Goal: Transaction & Acquisition: Purchase product/service

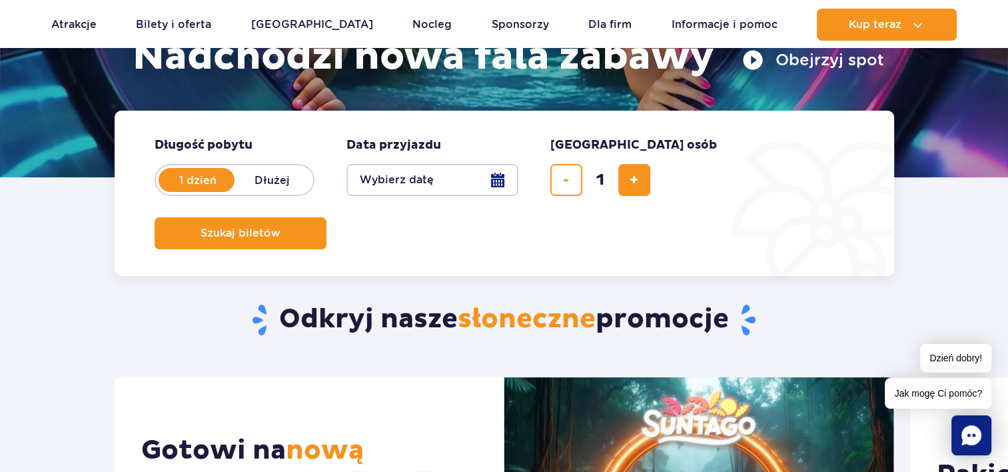
scroll to position [200, 0]
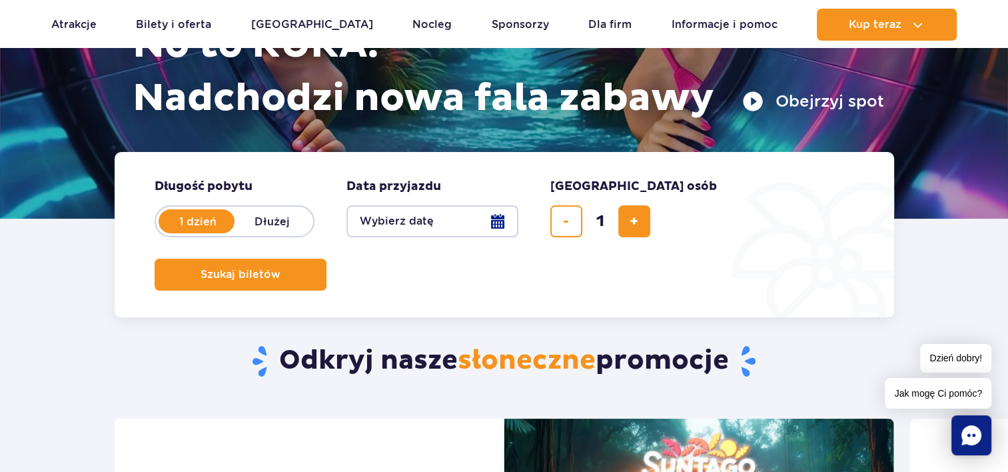
click at [282, 219] on label "Dłużej" at bounding box center [273, 221] width 76 height 28
click at [249, 233] on input "Dłużej" at bounding box center [242, 234] width 15 height 3
radio input "false"
radio input "true"
click at [491, 216] on button "Wybierz datę" at bounding box center [432, 221] width 172 height 32
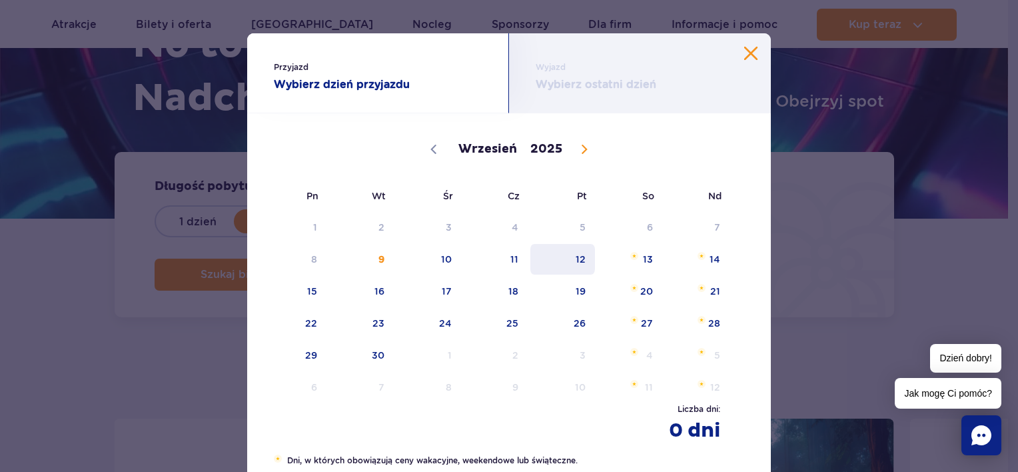
click at [586, 261] on span "12" at bounding box center [562, 259] width 67 height 31
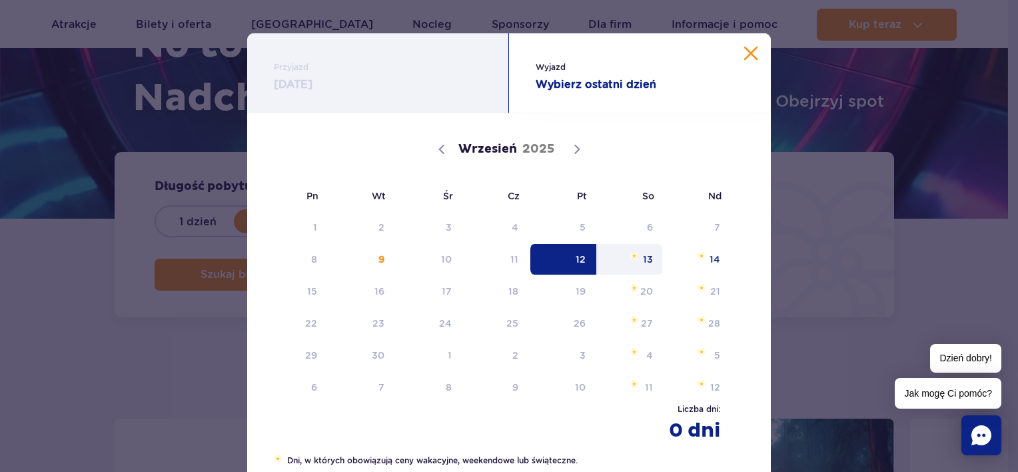
click at [641, 260] on span "13" at bounding box center [629, 259] width 67 height 31
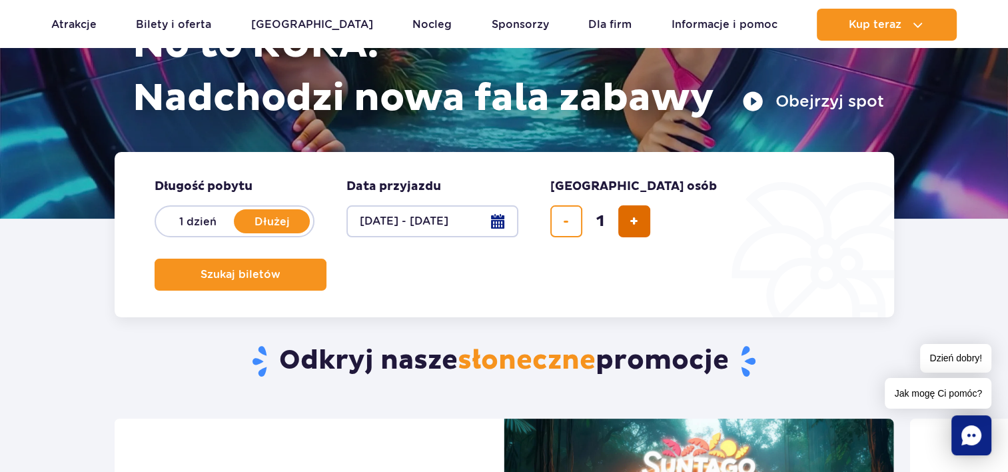
click at [631, 233] on button "dodaj bilet" at bounding box center [634, 221] width 32 height 32
type input "2"
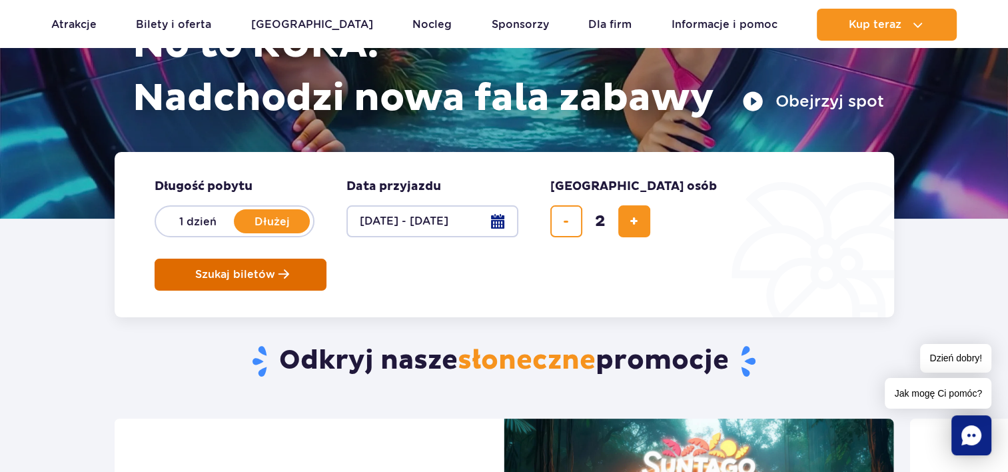
click at [275, 269] on span "Szukaj biletów" at bounding box center [235, 275] width 80 height 12
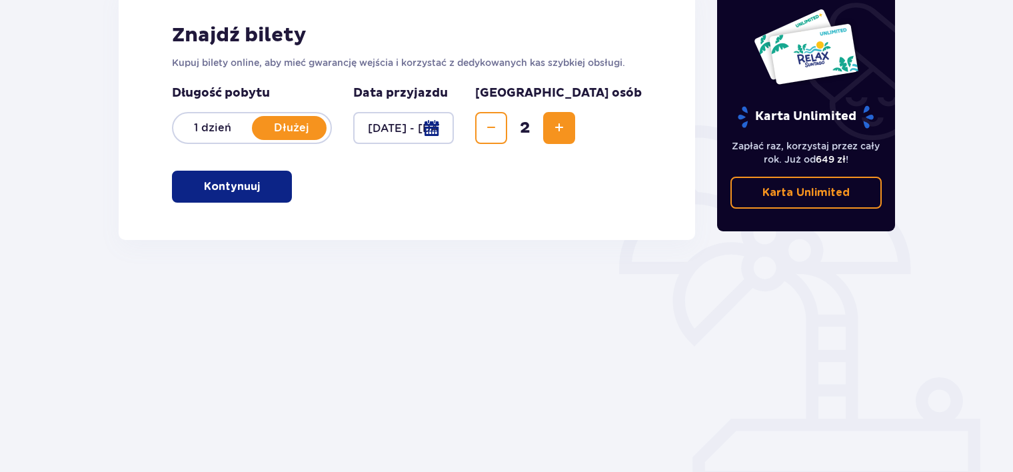
scroll to position [207, 0]
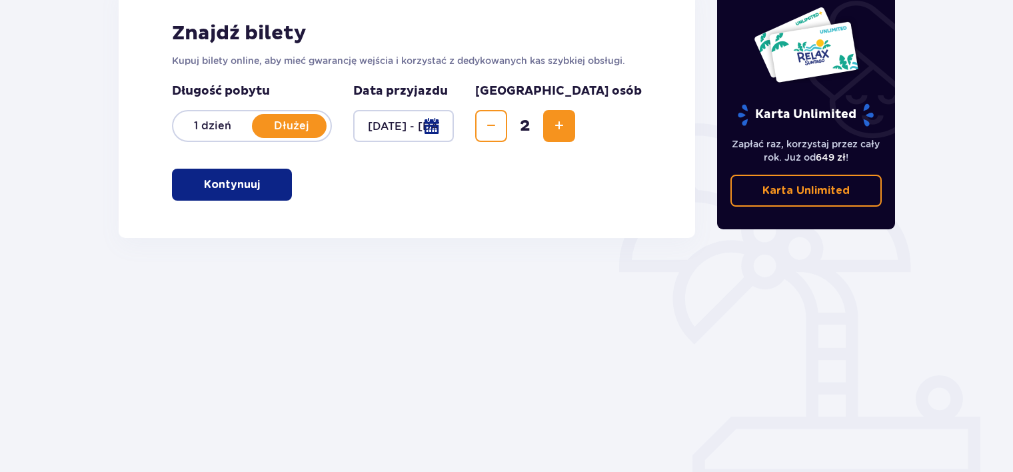
click at [205, 187] on p "Kontynuuj" at bounding box center [232, 184] width 56 height 15
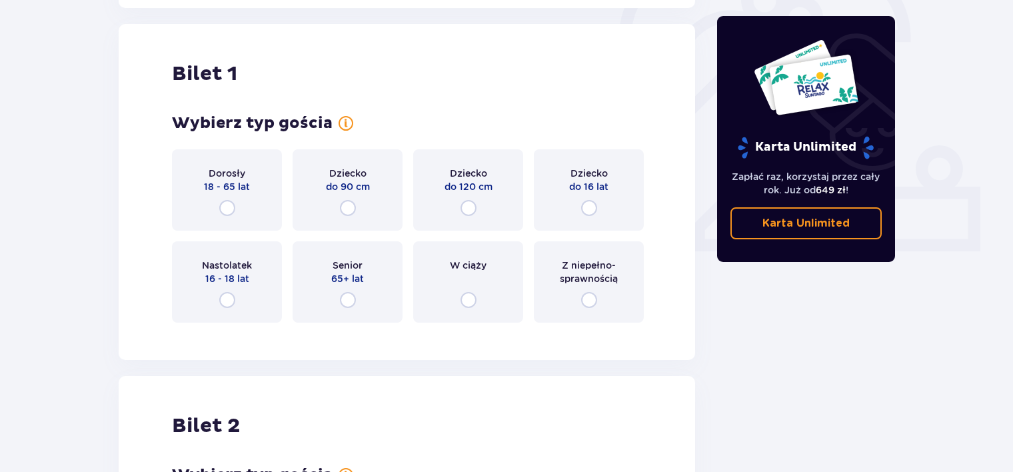
scroll to position [445, 0]
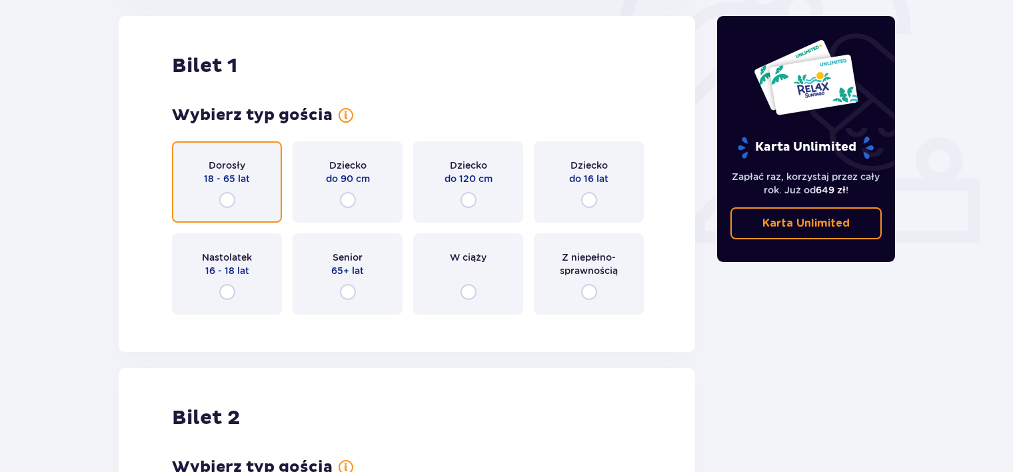
click at [225, 203] on input "radio" at bounding box center [227, 200] width 16 height 16
radio input "true"
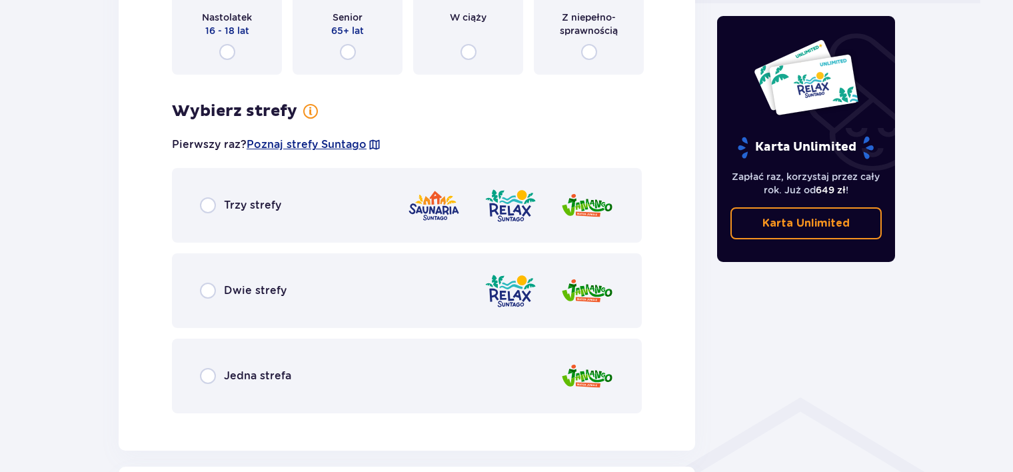
scroll to position [770, 0]
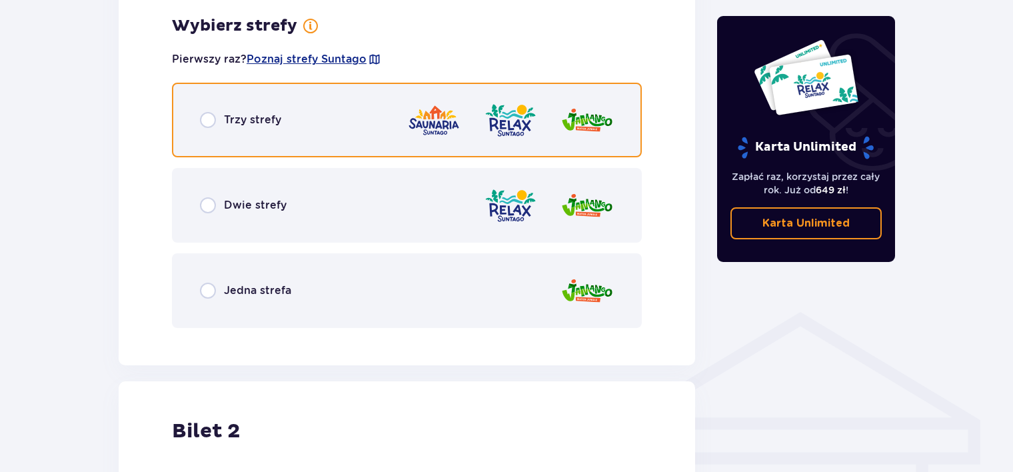
click at [212, 117] on input "radio" at bounding box center [208, 120] width 16 height 16
radio input "true"
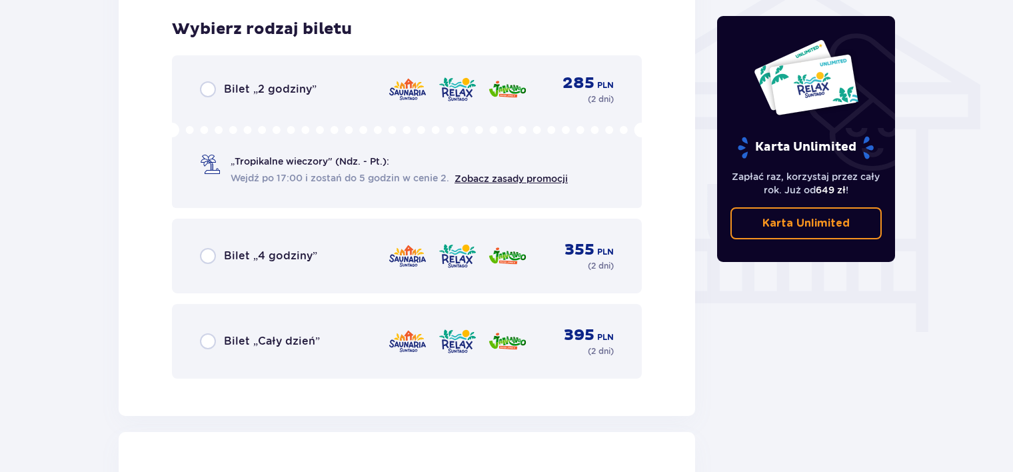
scroll to position [1109, 0]
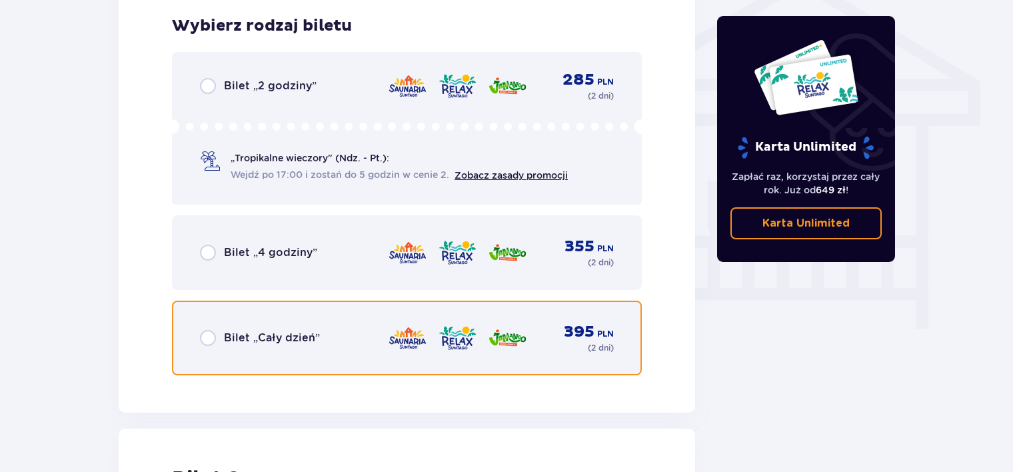
click at [213, 340] on input "radio" at bounding box center [208, 338] width 16 height 16
radio input "true"
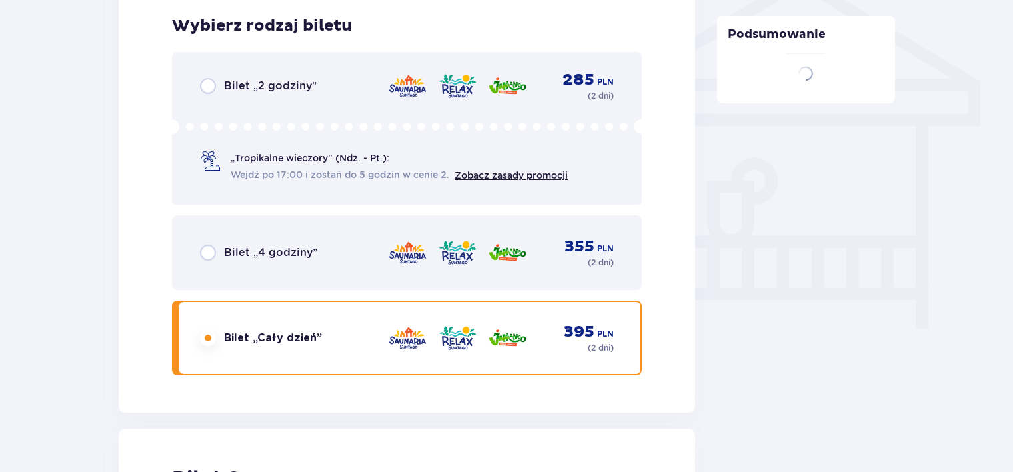
scroll to position [1520, 0]
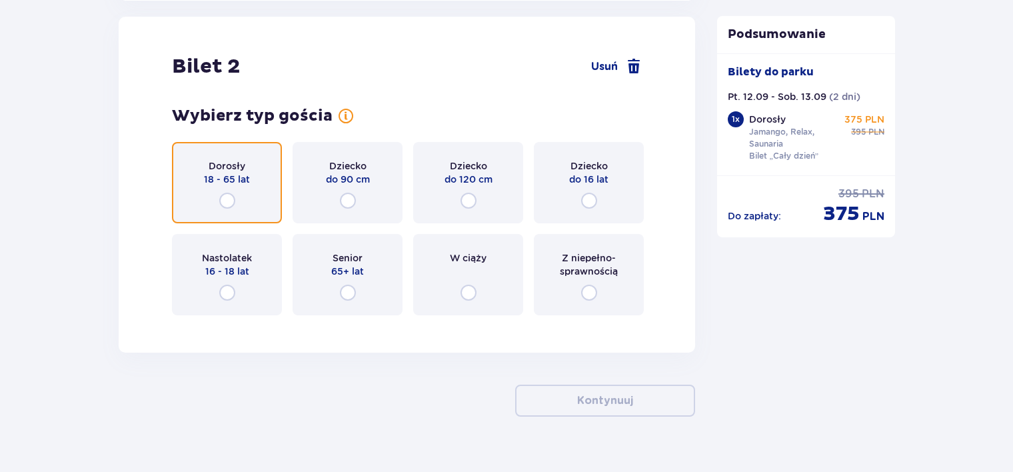
click at [226, 202] on input "radio" at bounding box center [227, 201] width 16 height 16
radio input "true"
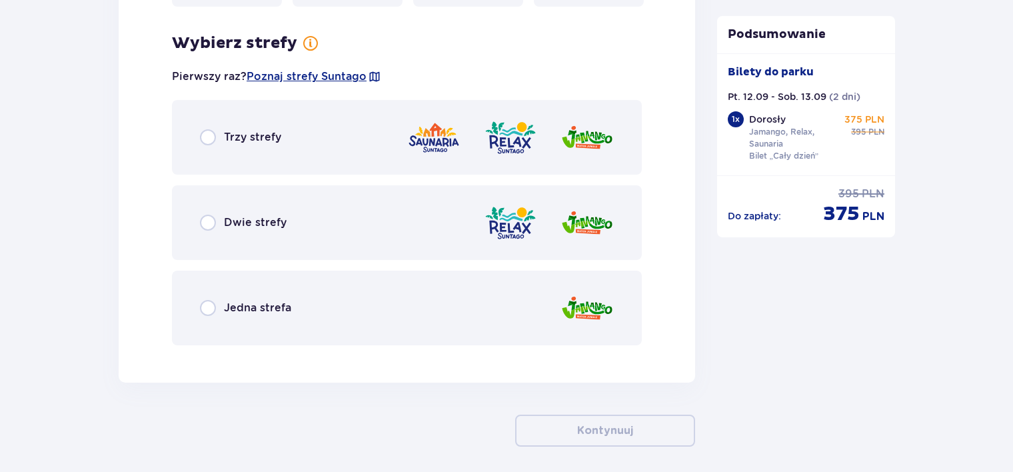
scroll to position [1846, 0]
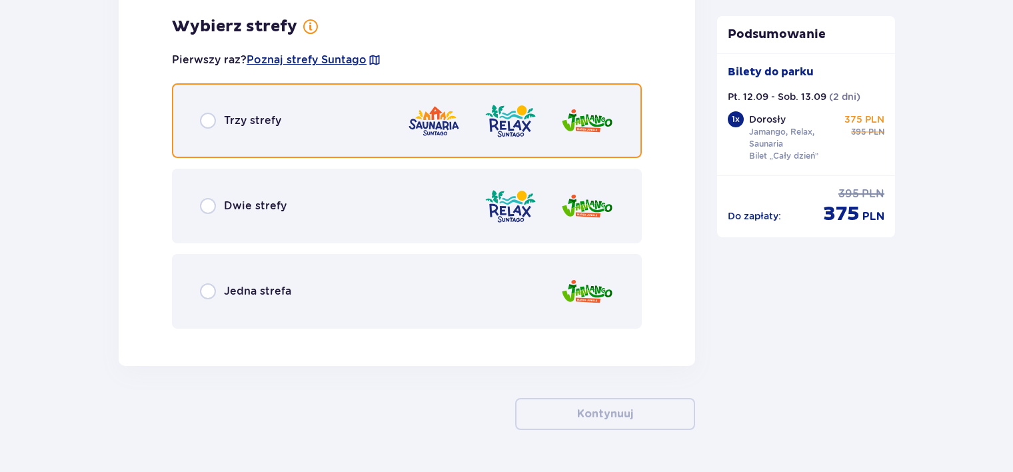
click at [214, 119] on input "radio" at bounding box center [208, 121] width 16 height 16
radio input "true"
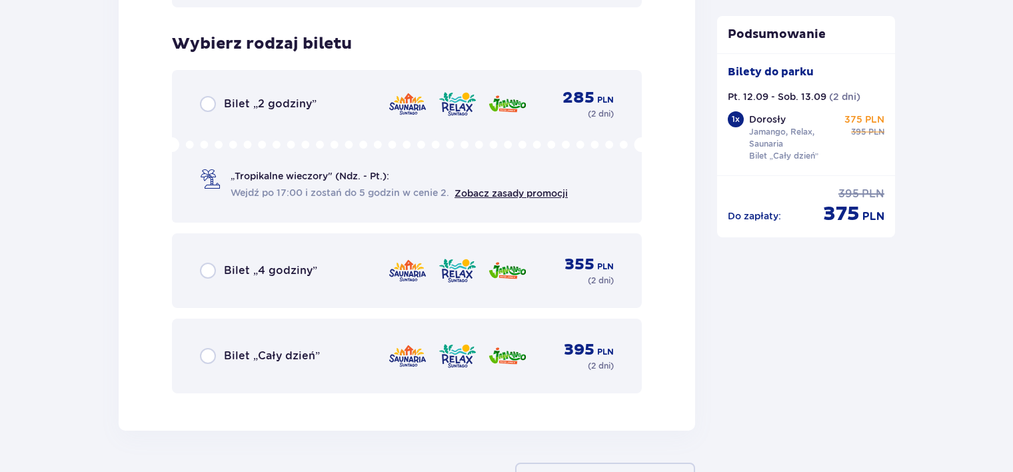
scroll to position [2184, 0]
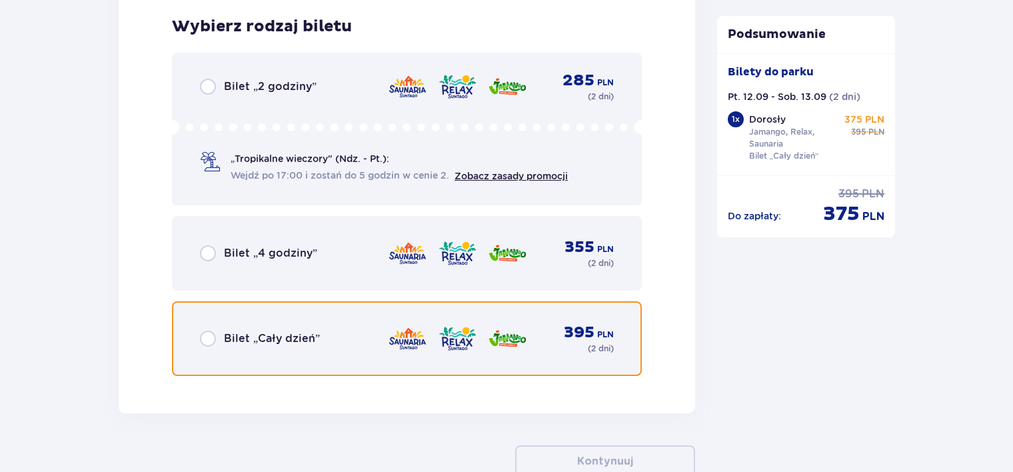
click at [205, 342] on input "radio" at bounding box center [208, 338] width 16 height 16
radio input "true"
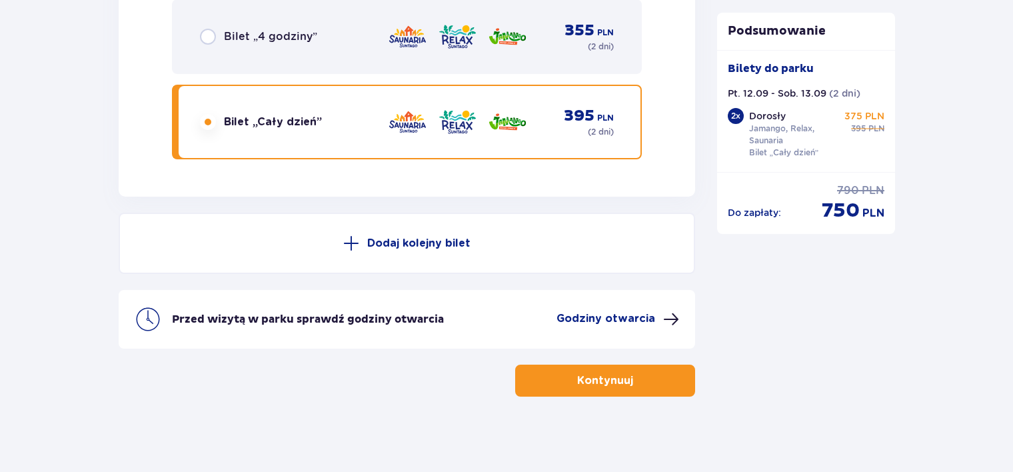
scroll to position [2404, 0]
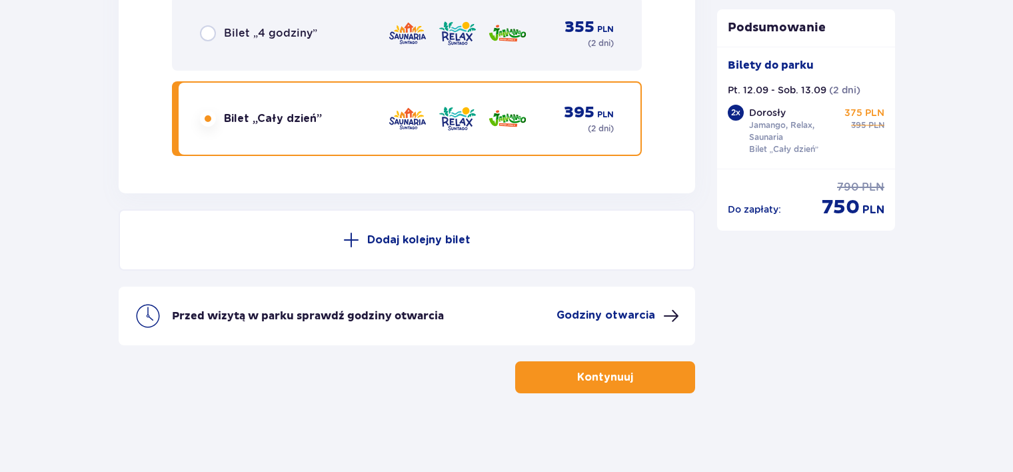
click at [642, 380] on button "Kontynuuj" at bounding box center [605, 377] width 180 height 32
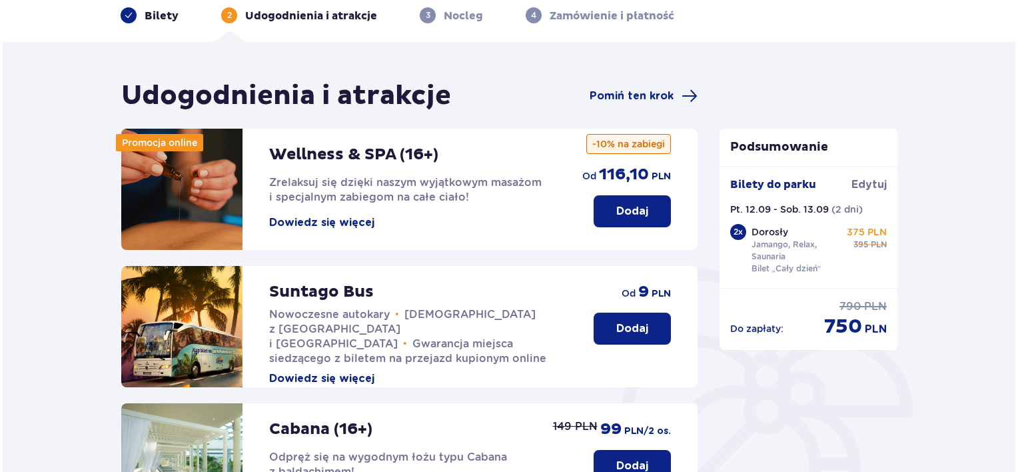
scroll to position [67, 0]
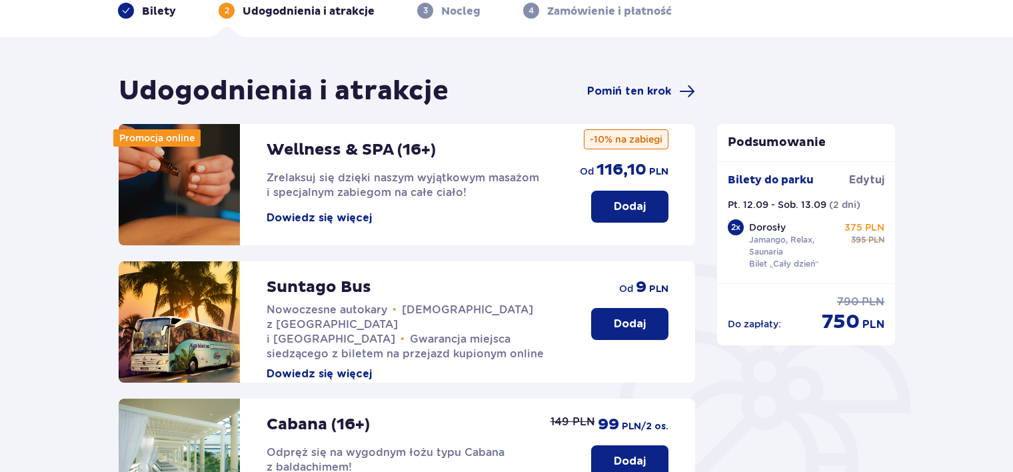
click at [336, 216] on button "Dowiedz się więcej" at bounding box center [319, 218] width 105 height 15
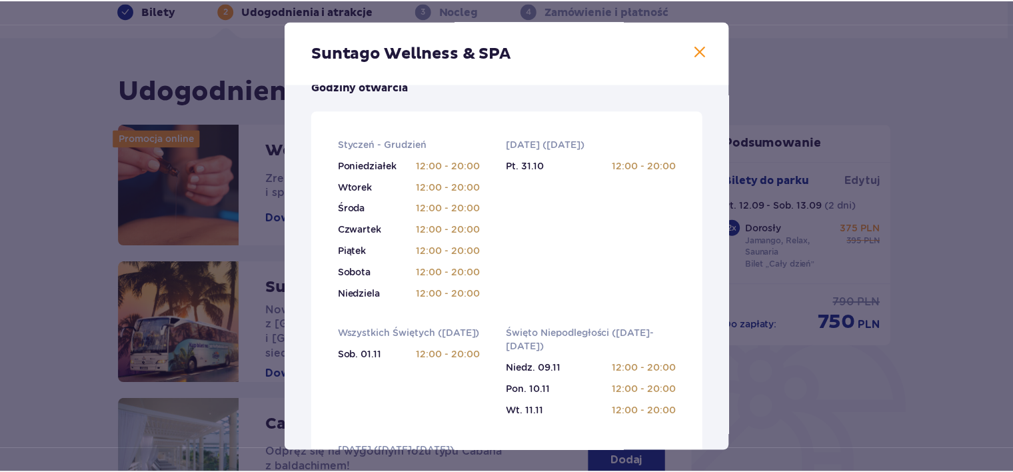
scroll to position [466, 0]
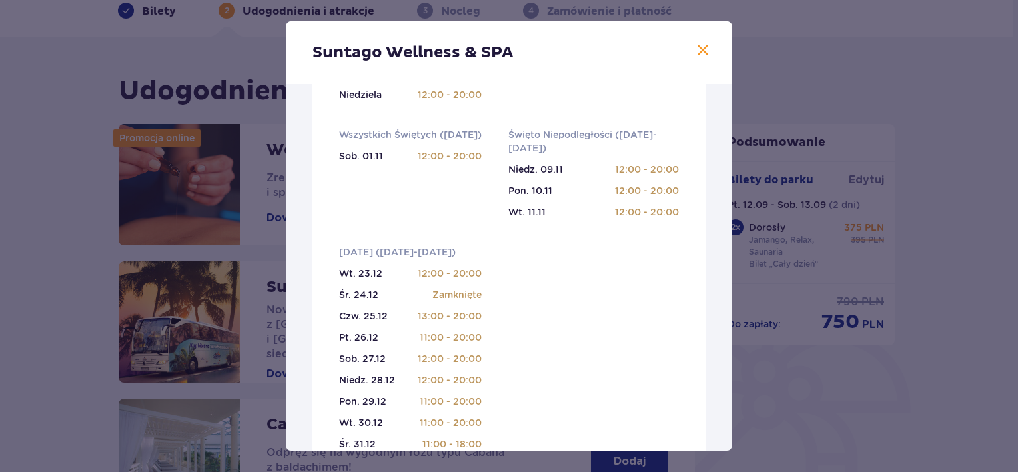
click at [706, 48] on span at bounding box center [703, 51] width 16 height 16
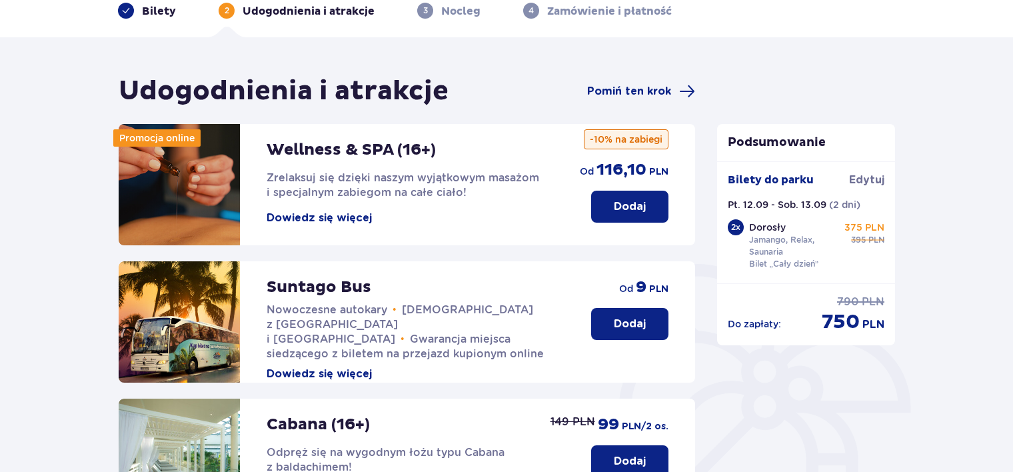
click at [630, 213] on p "Dodaj" at bounding box center [630, 206] width 32 height 15
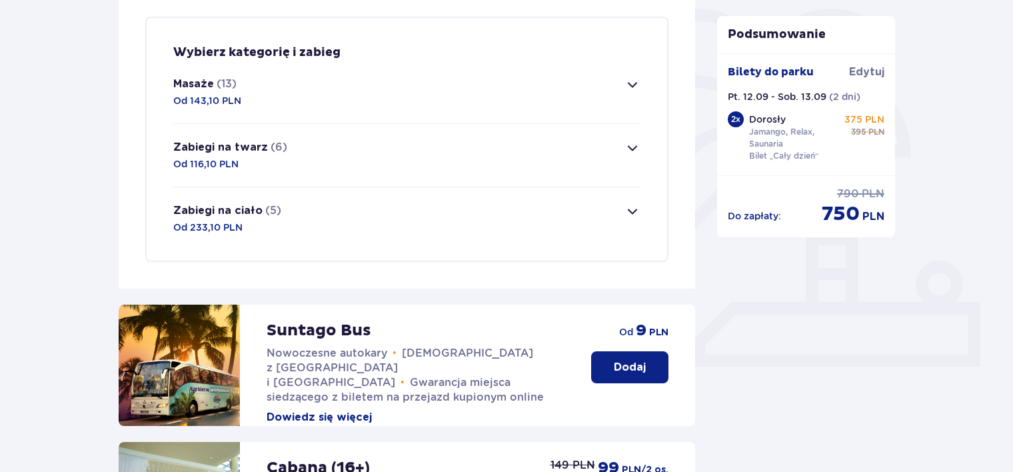
scroll to position [322, 0]
click at [626, 79] on span "button" at bounding box center [632, 84] width 16 height 16
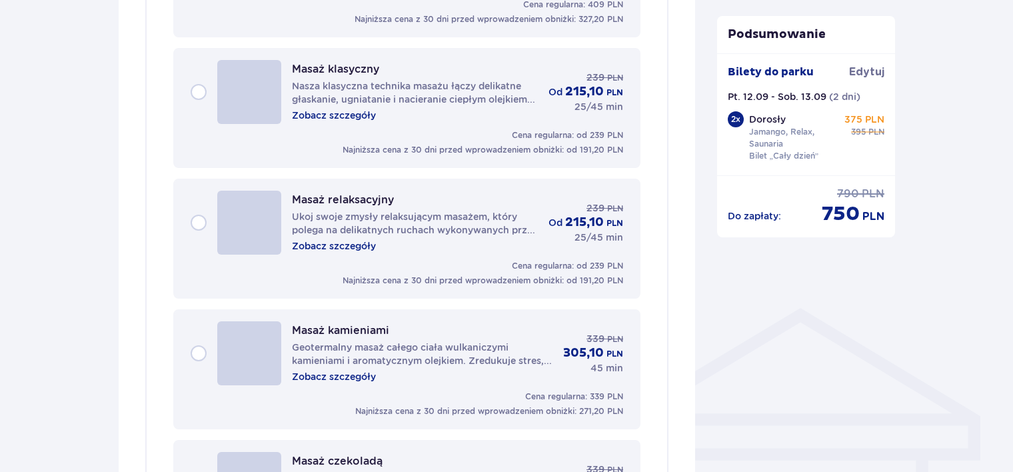
scroll to position [782, 0]
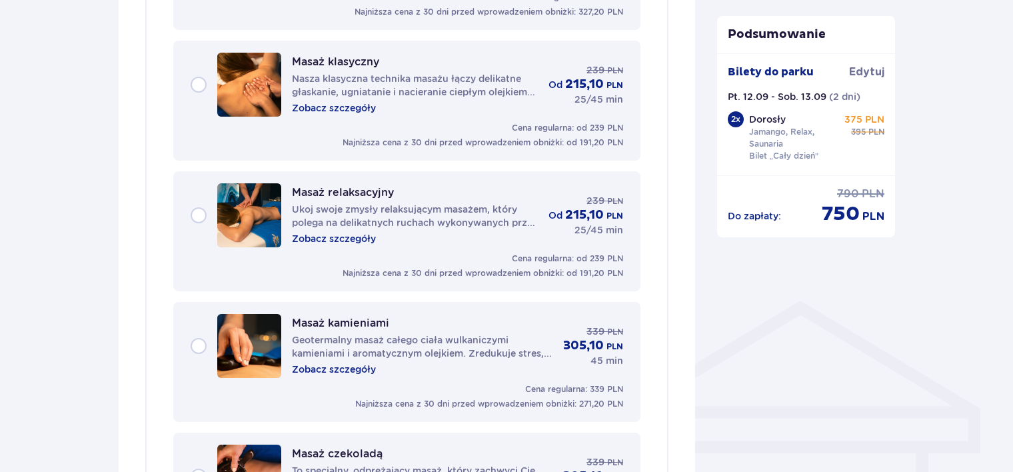
click at [207, 99] on div "Masaż klasyczny Nasza klasyczna technika masażu łączy delikatne głaskanie, ugni…" at bounding box center [407, 85] width 432 height 64
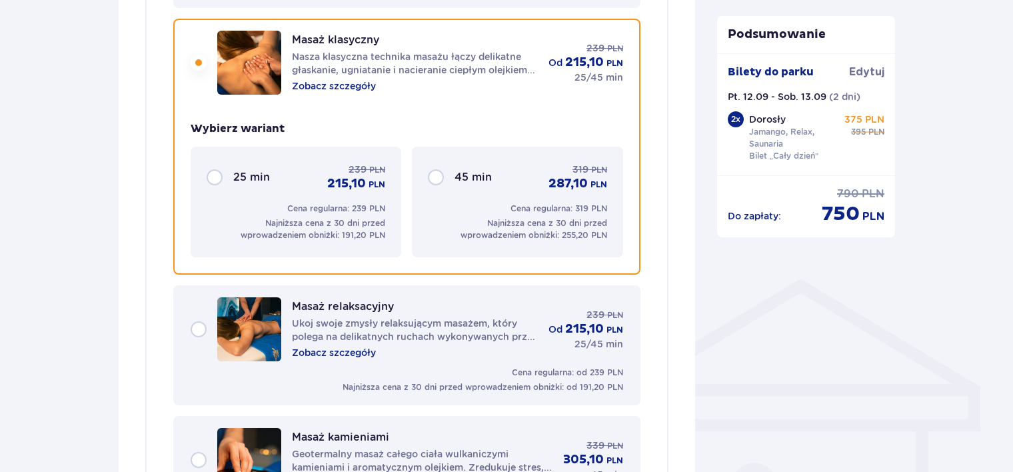
scroll to position [804, 0]
click at [211, 173] on div "25 min 239 PLN 215,10 PLN" at bounding box center [296, 176] width 179 height 29
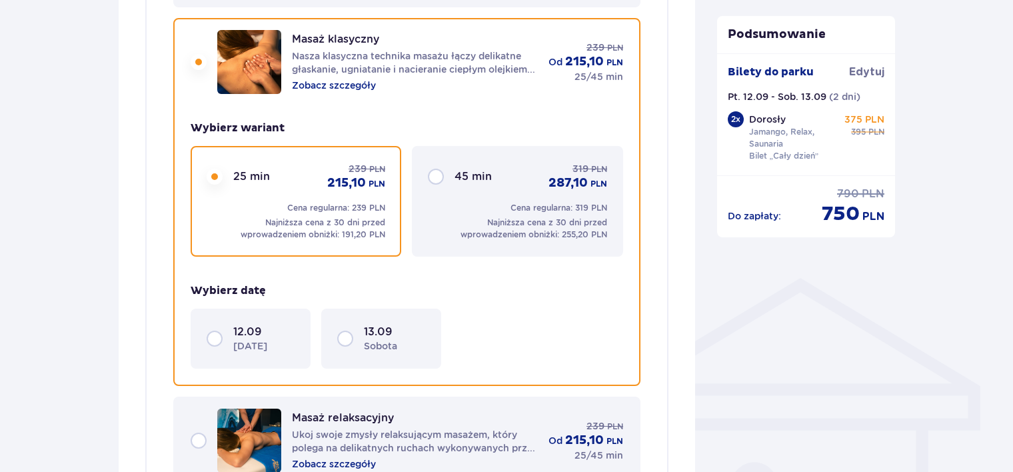
click at [211, 338] on div "12.09 piątek" at bounding box center [251, 338] width 88 height 28
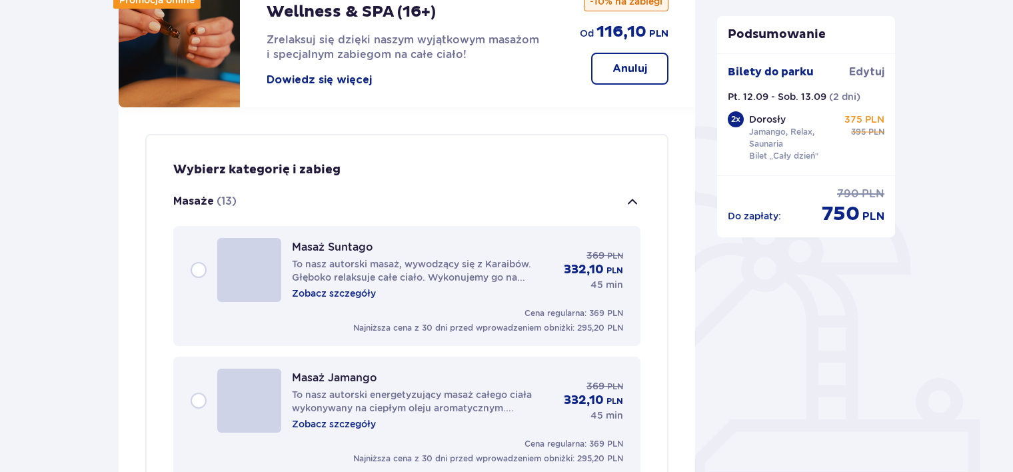
scroll to position [0, 0]
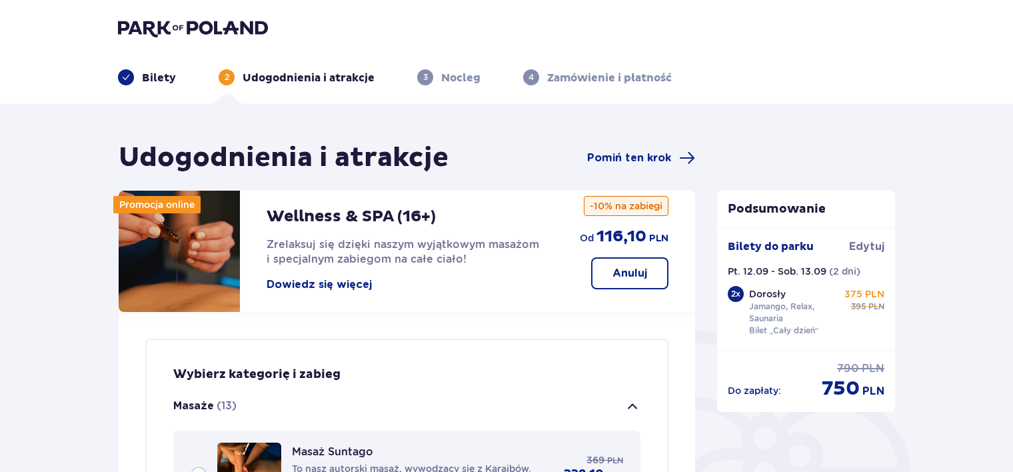
click at [620, 280] on button "Anuluj" at bounding box center [629, 273] width 77 height 32
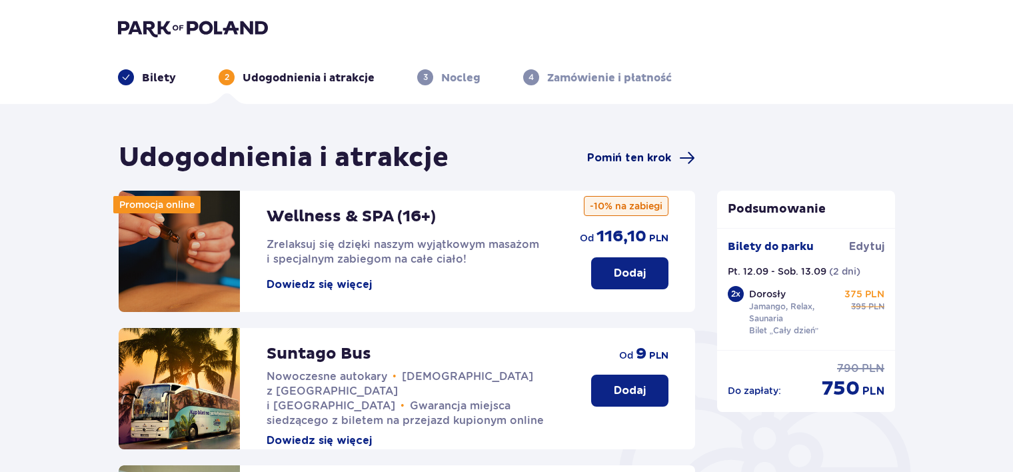
click at [652, 157] on span "Pomiń ten krok" at bounding box center [629, 158] width 84 height 15
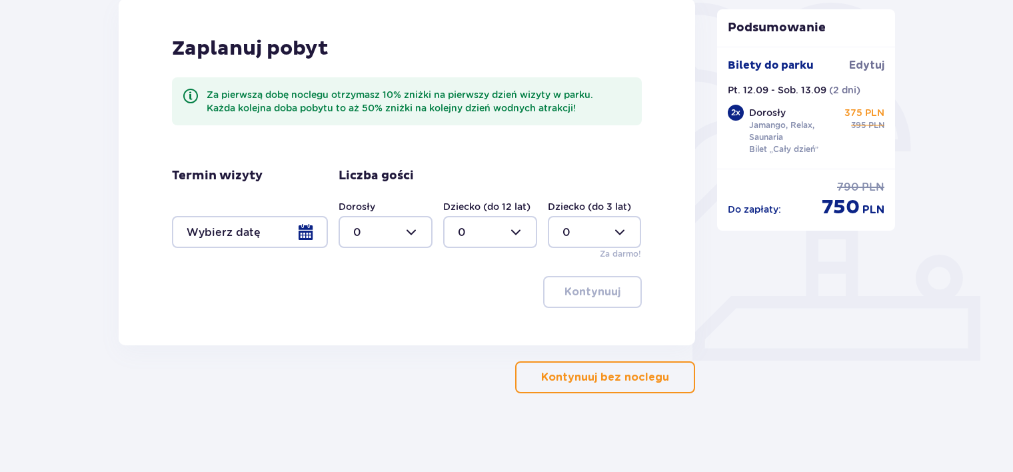
scroll to position [329, 0]
click at [312, 236] on div at bounding box center [250, 231] width 156 height 32
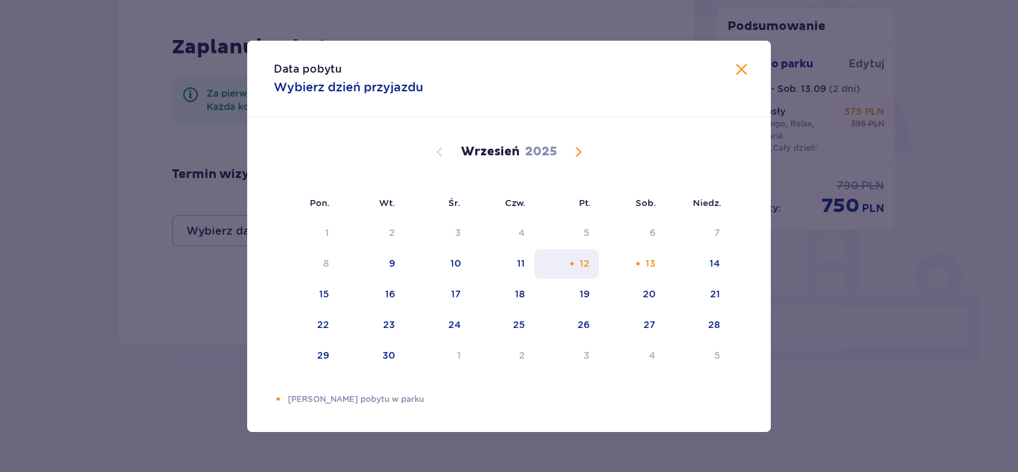
click at [583, 261] on div "12" at bounding box center [585, 263] width 10 height 13
click at [642, 266] on div "Choose sobota, 13 września 2025 as your check-out date. It’s available." at bounding box center [638, 263] width 9 height 9
type input "[DATE] - [DATE]"
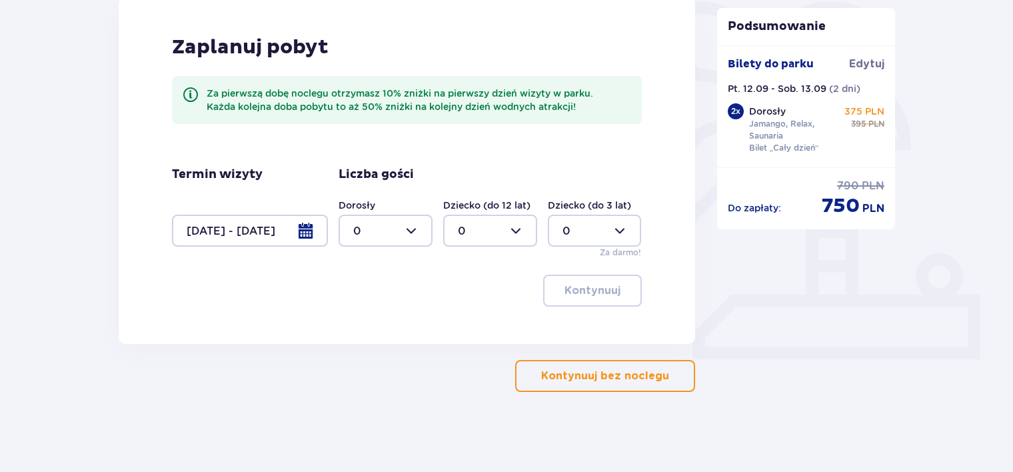
click at [376, 223] on div at bounding box center [385, 231] width 94 height 32
click at [369, 328] on div "2" at bounding box center [385, 327] width 65 height 15
type input "2"
click at [580, 287] on p "Kontynuuj" at bounding box center [592, 290] width 56 height 15
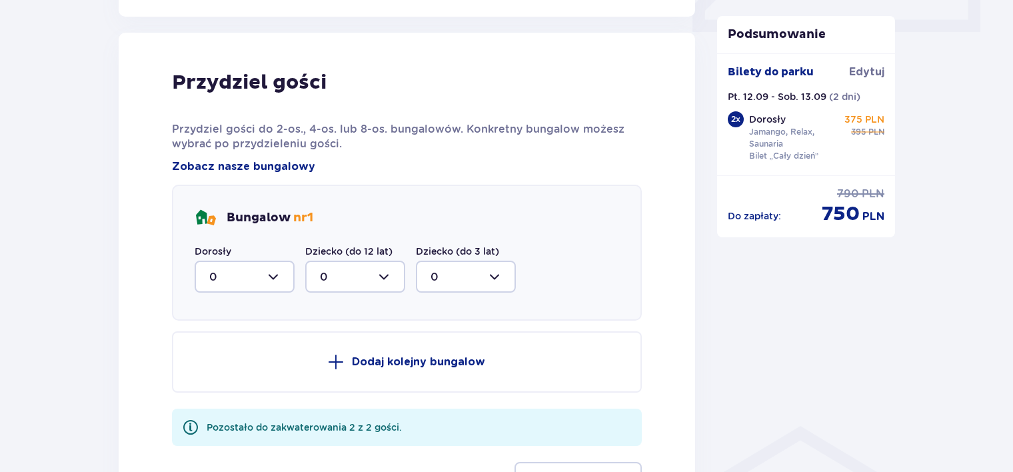
scroll to position [673, 0]
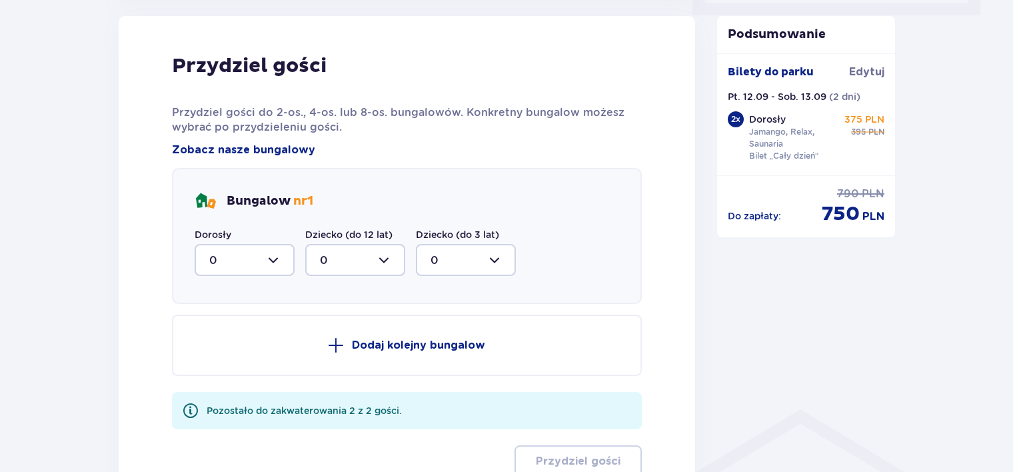
click at [282, 272] on div at bounding box center [245, 260] width 100 height 32
click at [211, 354] on p "2" at bounding box center [212, 356] width 7 height 15
type input "2"
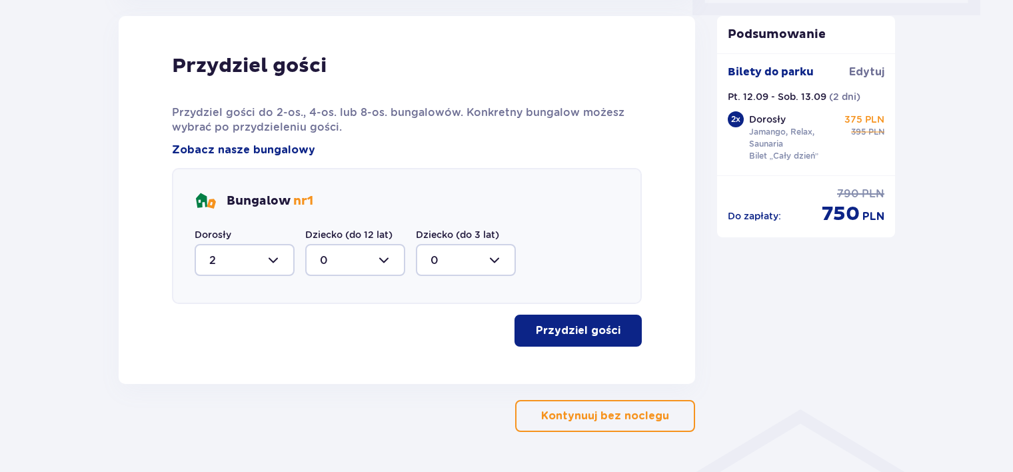
click at [581, 345] on button "Przydziel gości" at bounding box center [577, 330] width 127 height 32
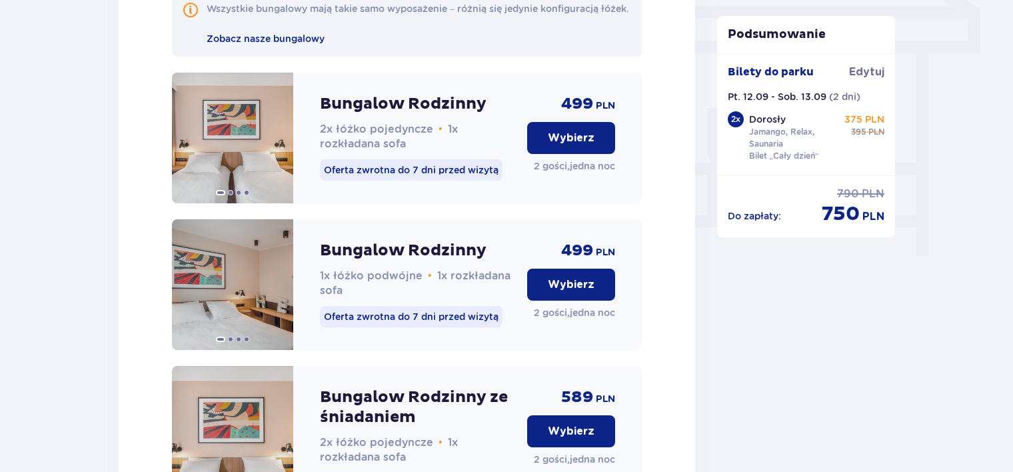
scroll to position [1256, 0]
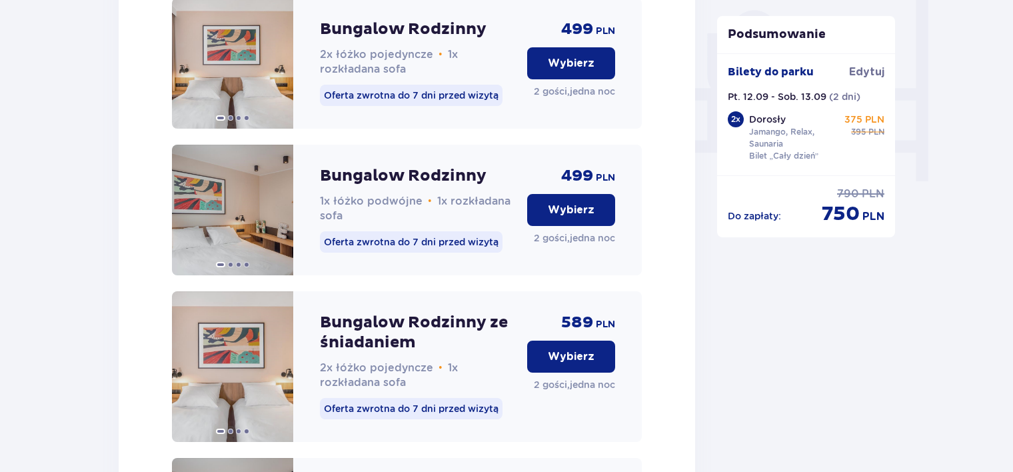
click at [581, 217] on p "Wybierz" at bounding box center [571, 210] width 47 height 15
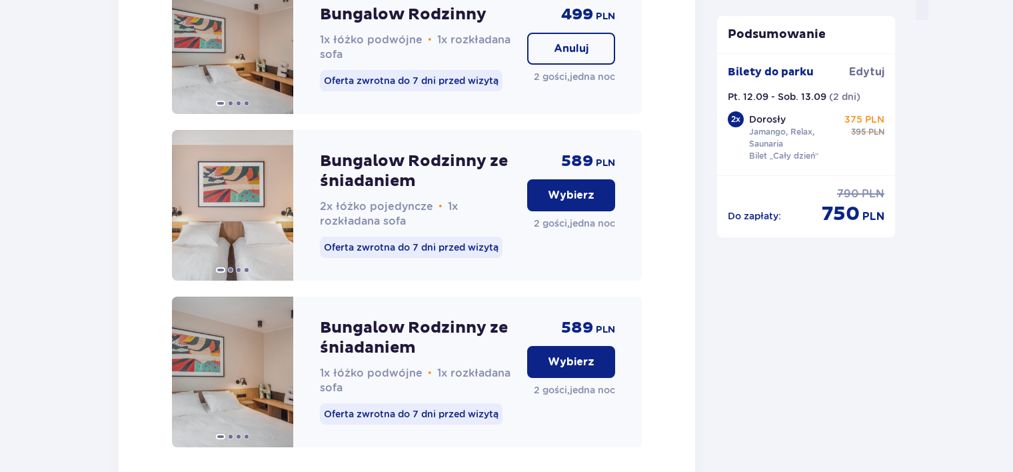
scroll to position [1399, 0]
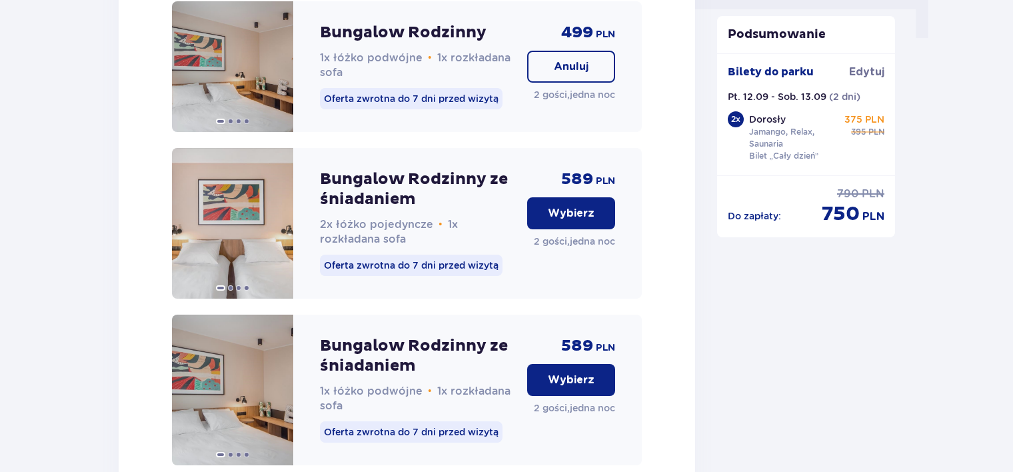
click at [584, 74] on p "Anuluj" at bounding box center [571, 66] width 35 height 15
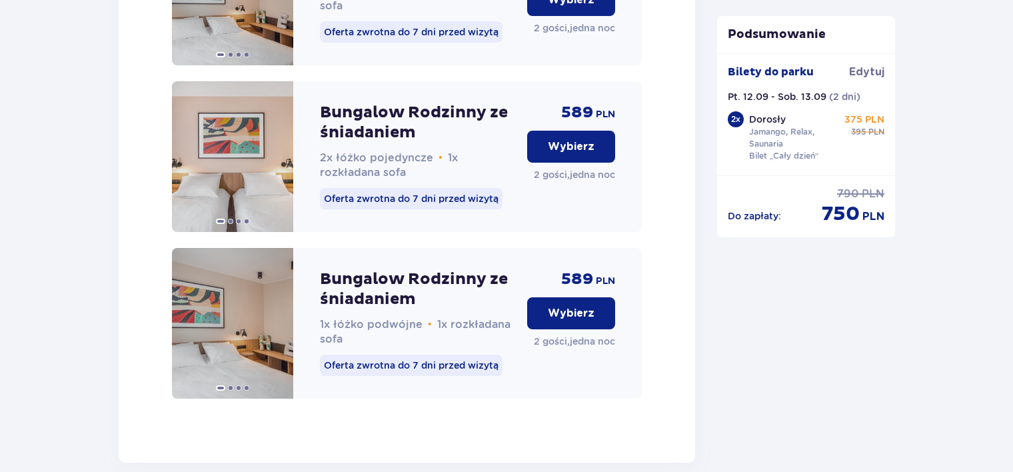
click at [534, 325] on button "Wybierz" at bounding box center [571, 313] width 88 height 32
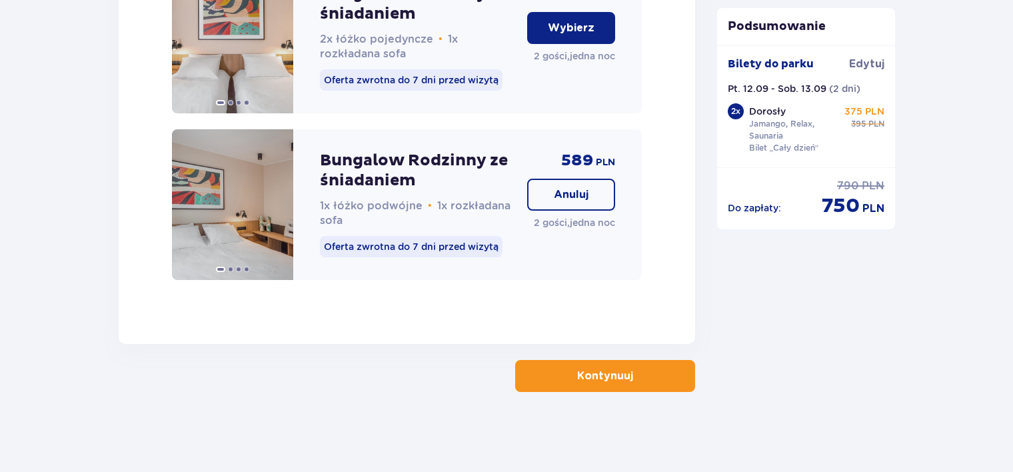
scroll to position [1599, 0]
click at [624, 385] on button "Kontynuuj" at bounding box center [605, 376] width 180 height 32
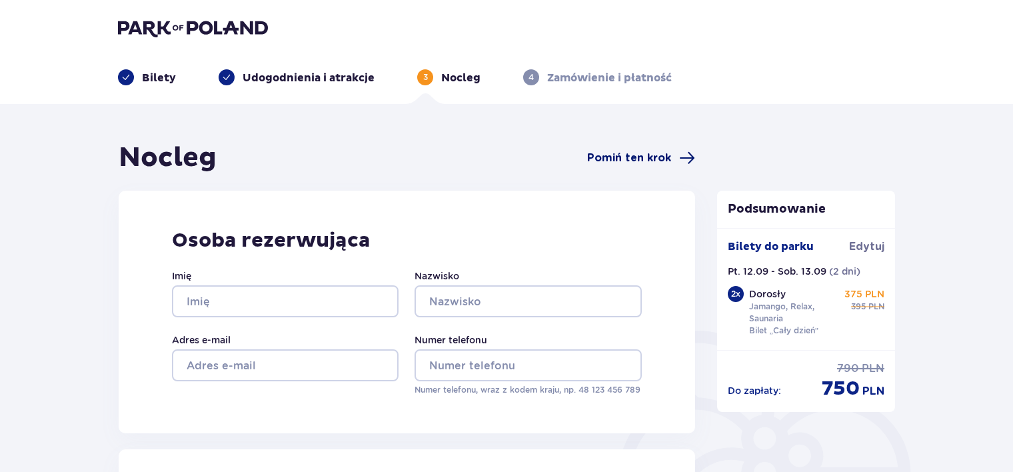
click at [652, 160] on span "Pomiń ten krok" at bounding box center [629, 158] width 84 height 15
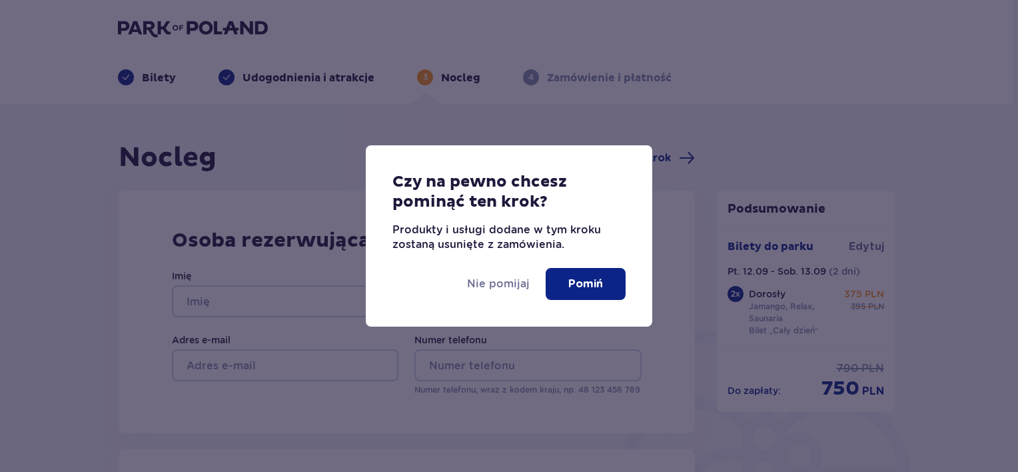
click at [573, 284] on p "Pomiń" at bounding box center [585, 284] width 35 height 15
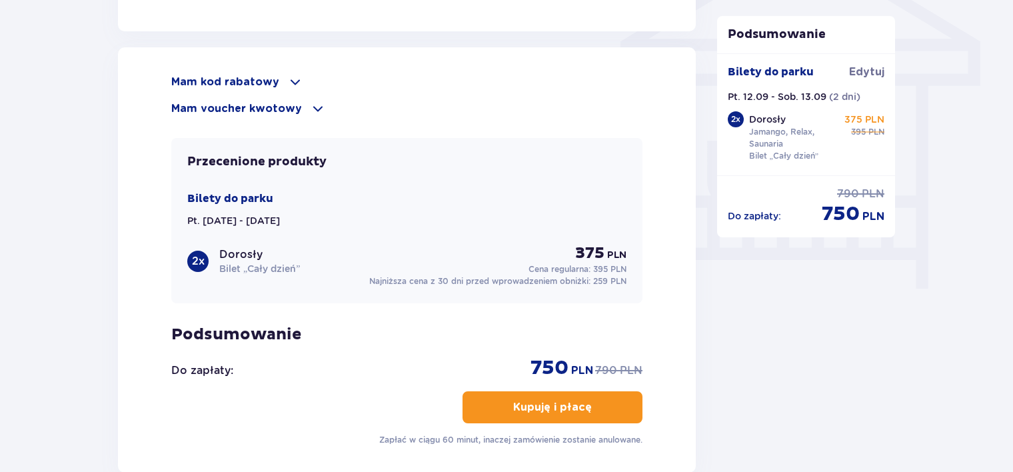
scroll to position [1093, 0]
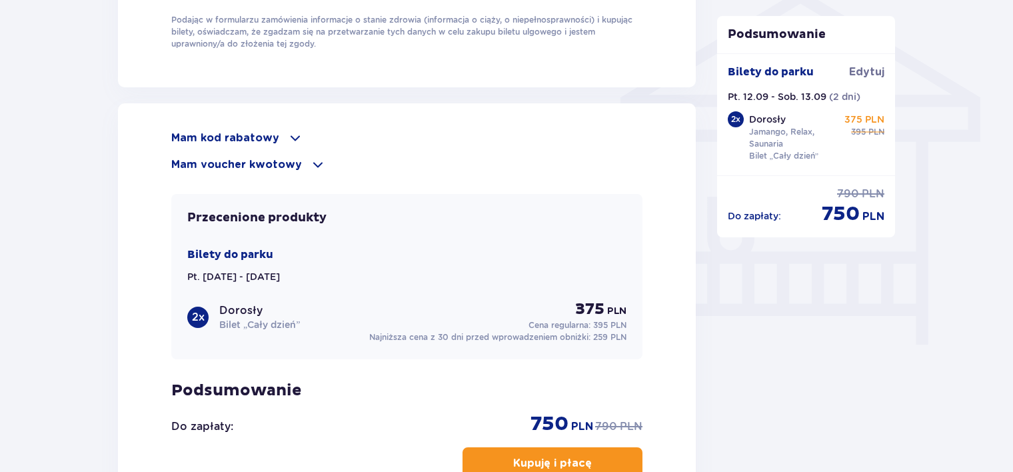
click at [302, 162] on div "Mam voucher kwotowy" at bounding box center [406, 165] width 471 height 16
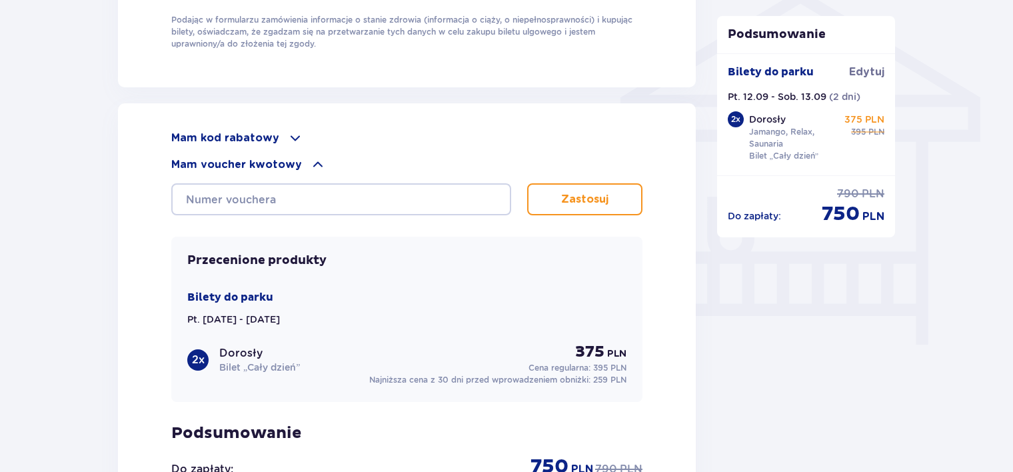
click at [302, 162] on div "Mam voucher kwotowy" at bounding box center [406, 165] width 471 height 16
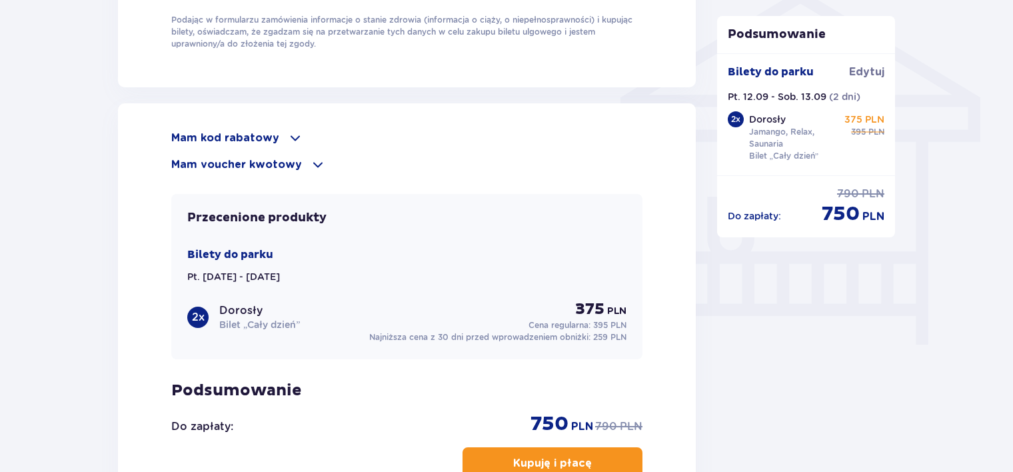
click at [292, 139] on span at bounding box center [295, 138] width 16 height 16
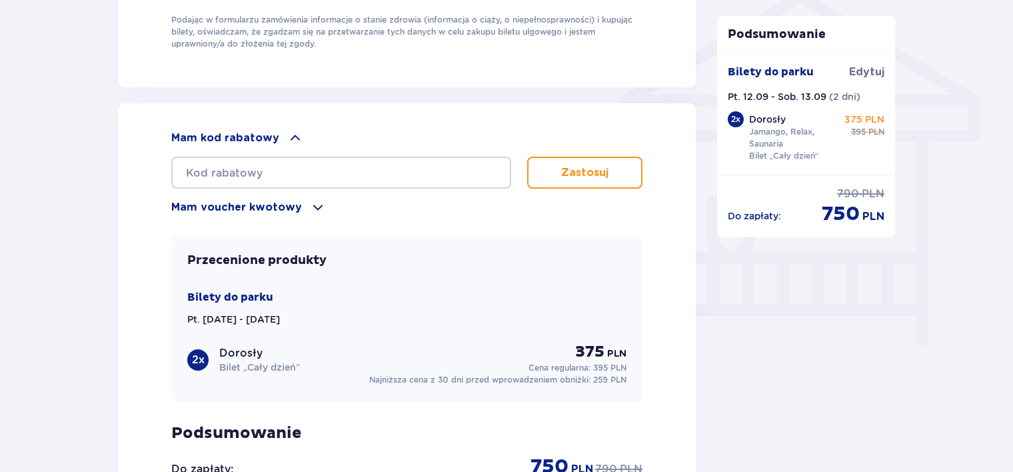
click at [292, 139] on span at bounding box center [295, 138] width 16 height 16
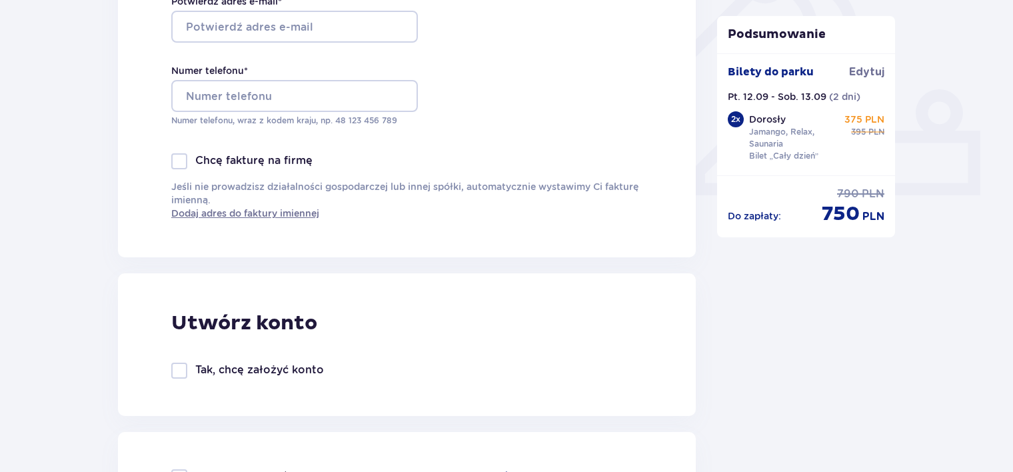
scroll to position [0, 0]
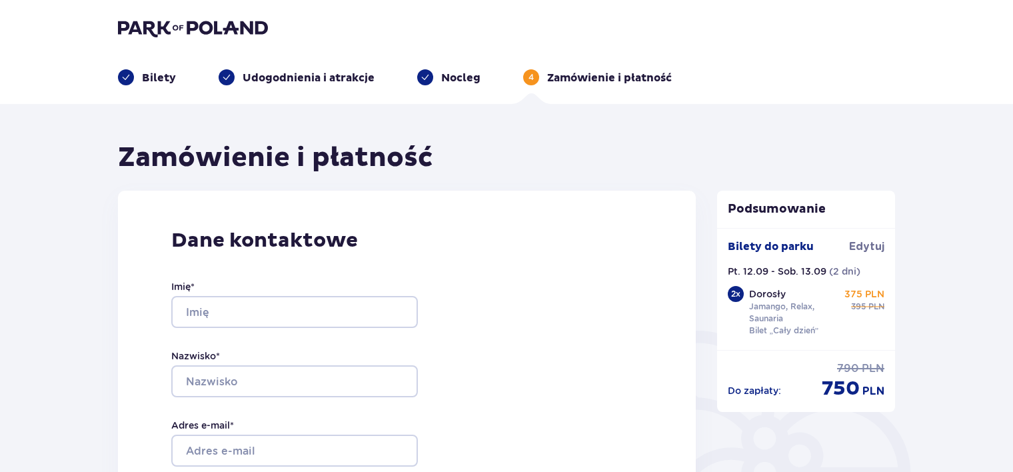
click at [155, 79] on p "Bilety" at bounding box center [159, 78] width 34 height 15
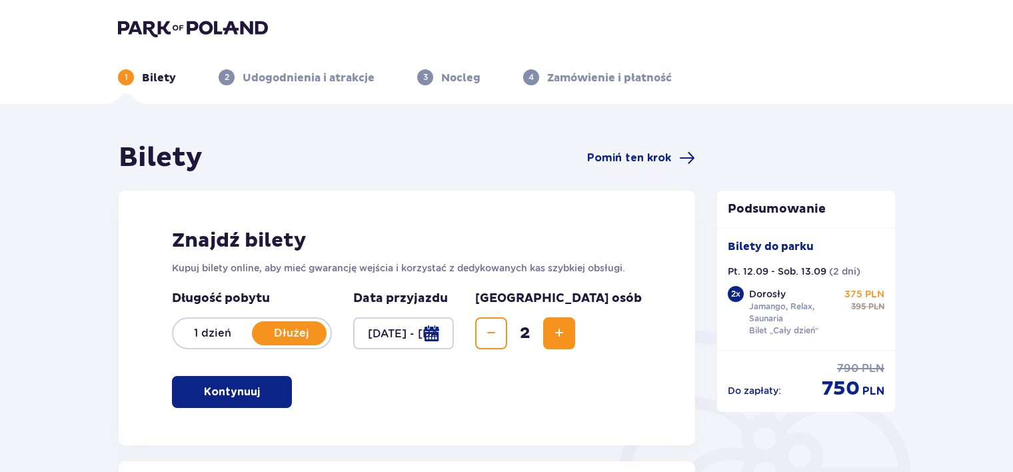
click at [203, 332] on p "1 dzień" at bounding box center [212, 333] width 79 height 15
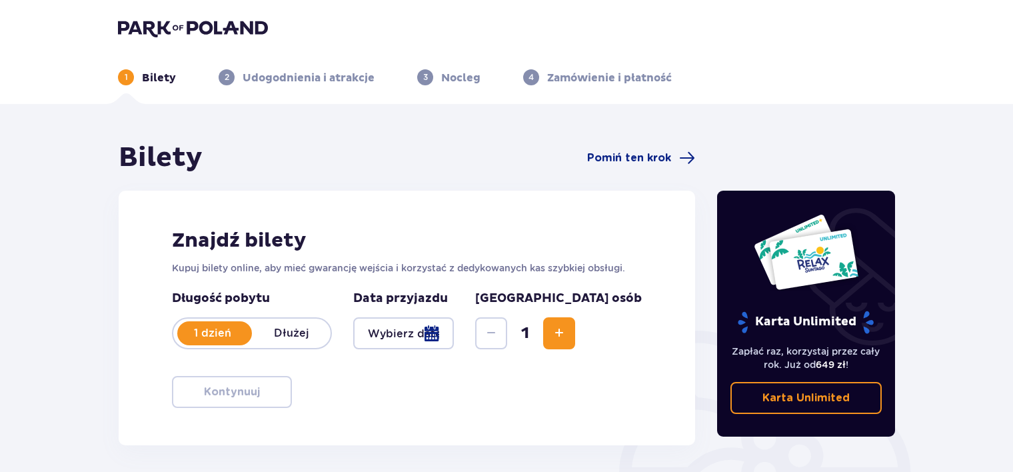
click at [454, 334] on div at bounding box center [403, 333] width 101 height 32
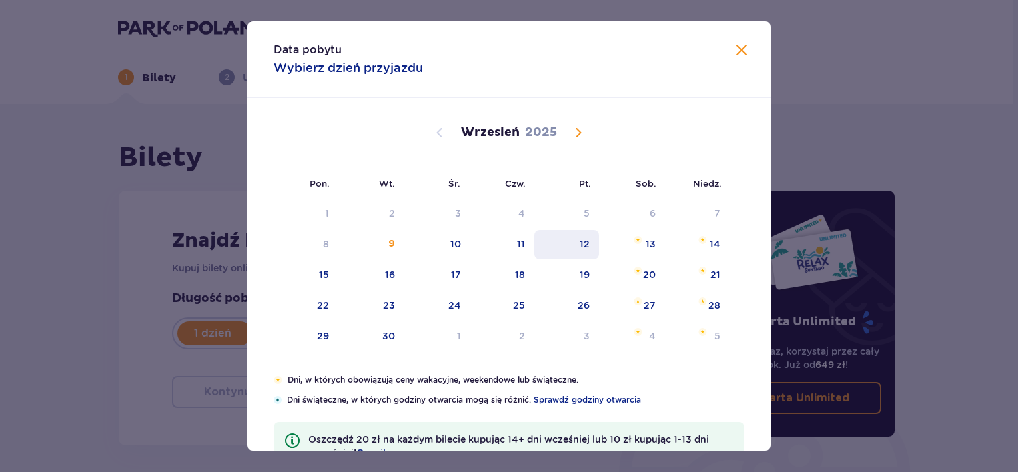
click at [564, 237] on div "12" at bounding box center [566, 244] width 65 height 29
type input "[DATE]"
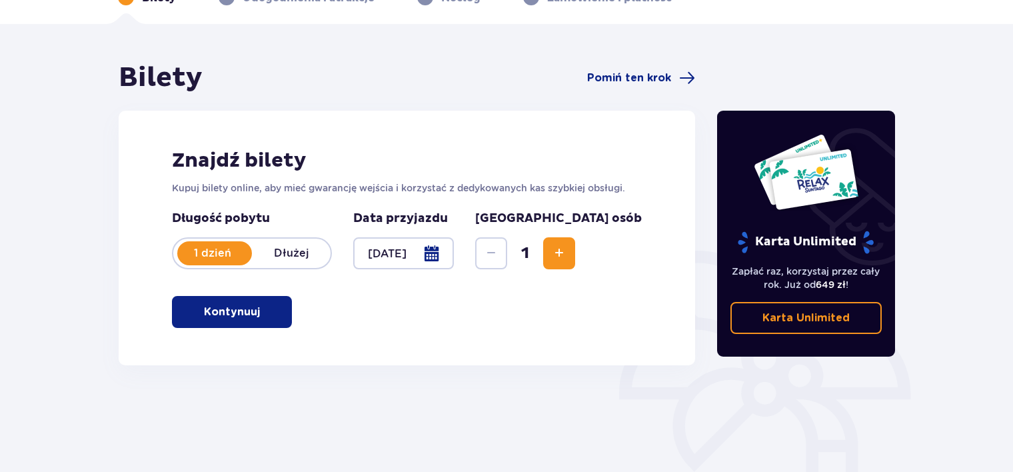
scroll to position [133, 0]
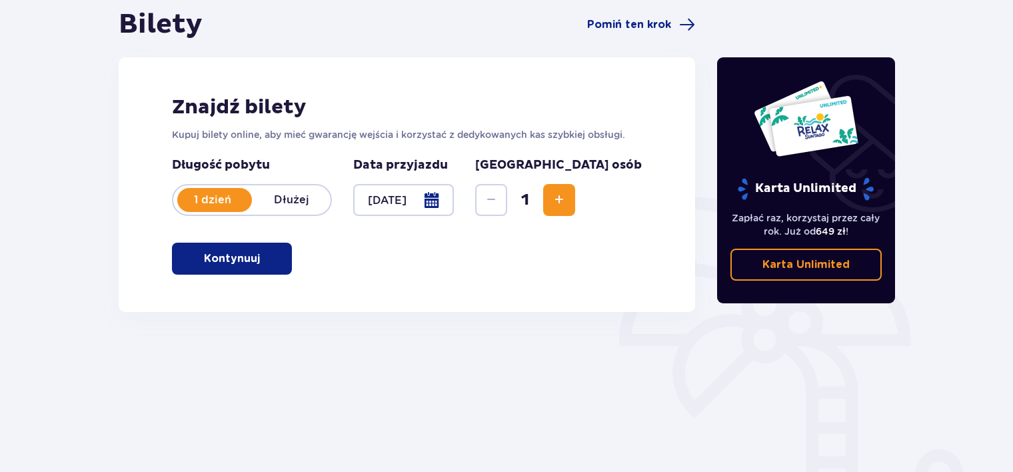
click at [567, 207] on span "Increase" at bounding box center [559, 200] width 16 height 16
click at [235, 251] on p "Kontynuuj" at bounding box center [232, 258] width 56 height 15
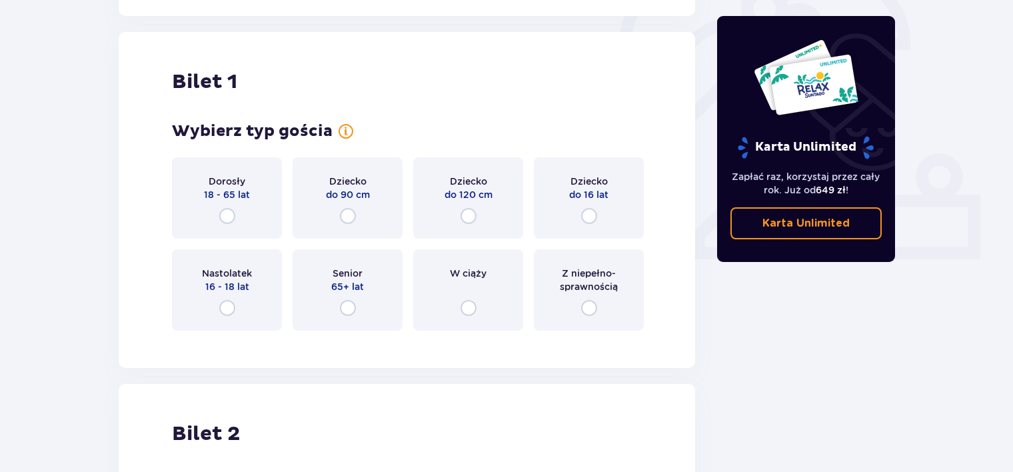
scroll to position [445, 0]
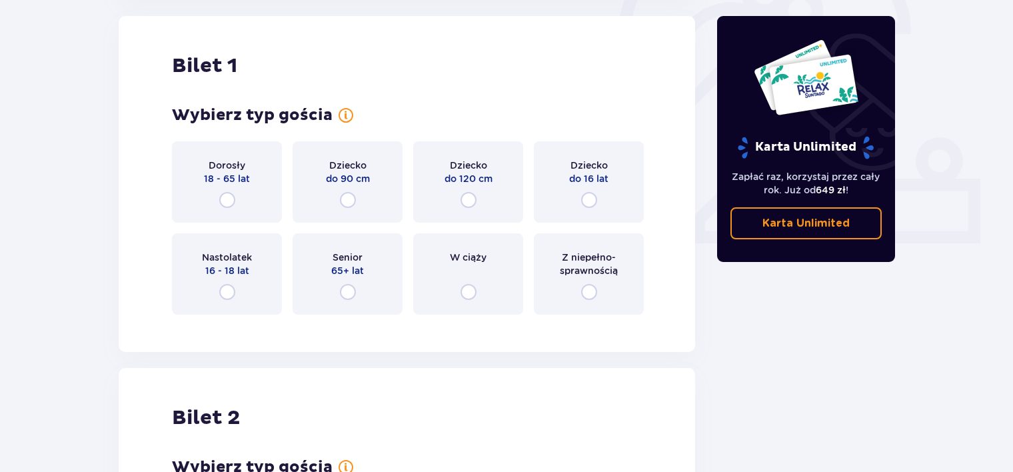
click at [805, 227] on p "Karta Unlimited" at bounding box center [805, 223] width 87 height 15
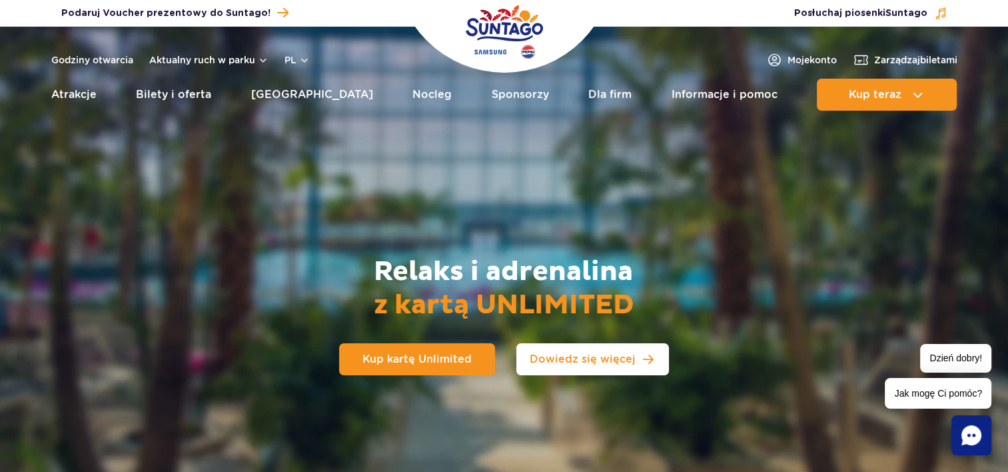
click at [620, 374] on link "Dowiedz się więcej" at bounding box center [592, 359] width 153 height 32
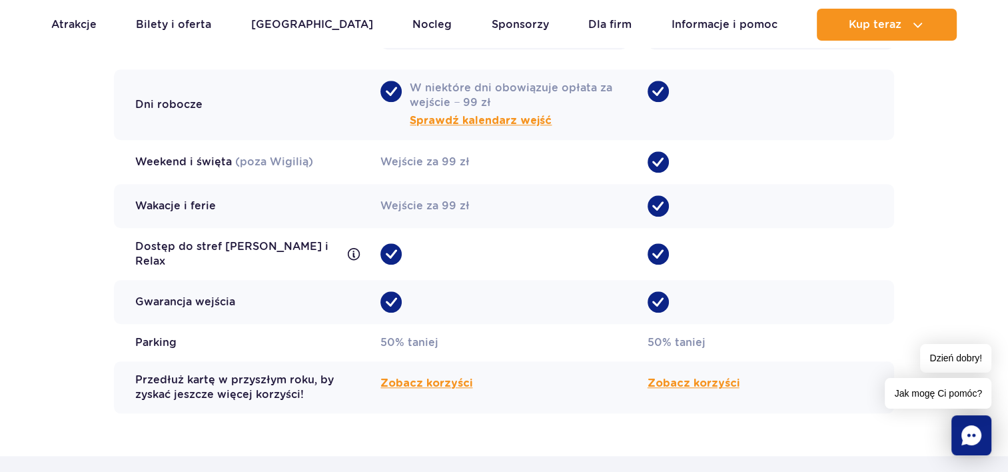
scroll to position [1219, 0]
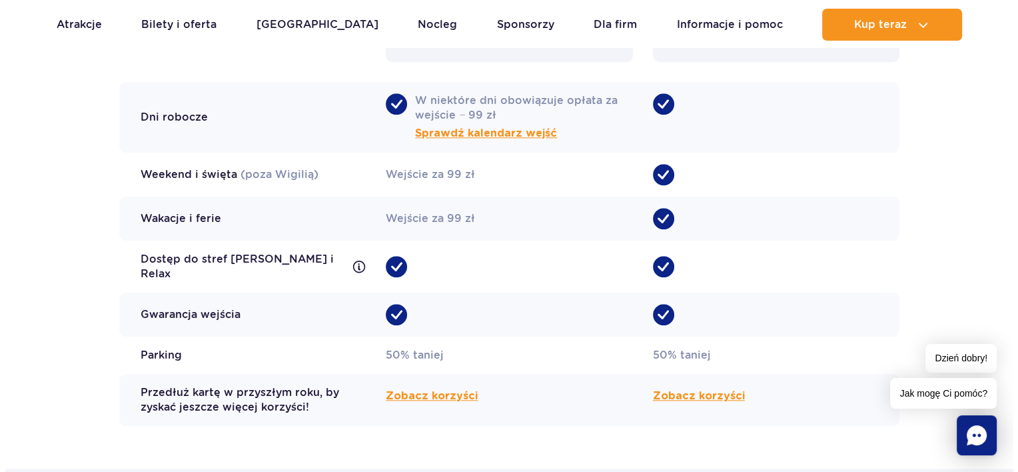
scroll to position [1199, 0]
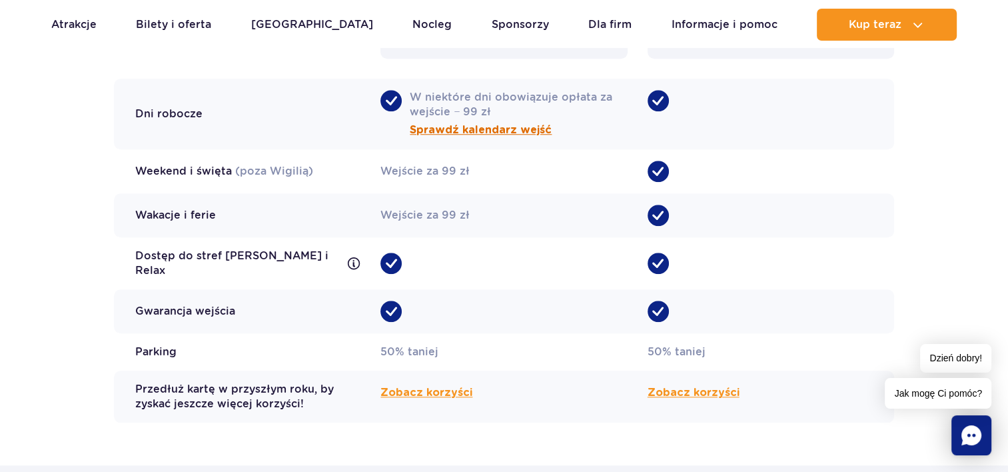
click at [516, 128] on span "Sprawdź kalendarz wejść" at bounding box center [481, 130] width 142 height 16
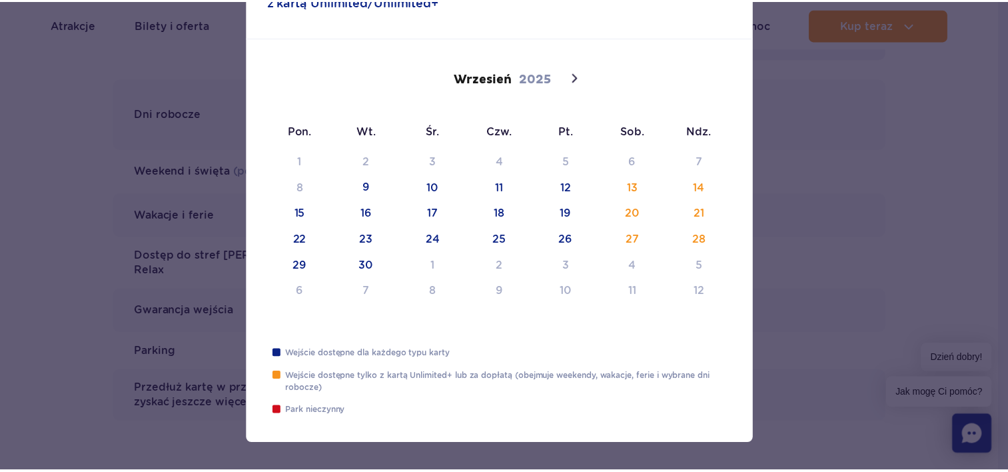
scroll to position [115, 0]
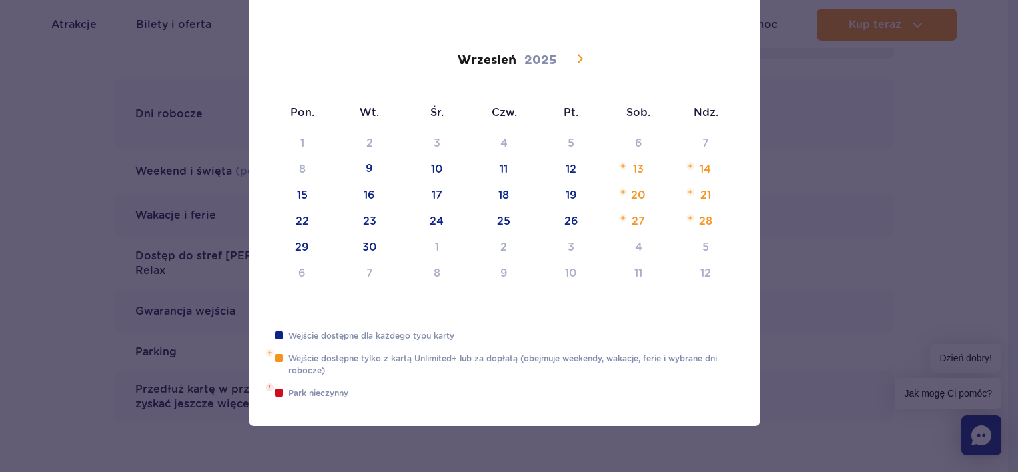
click at [572, 57] on icon at bounding box center [580, 59] width 16 height 16
click at [572, 60] on icon at bounding box center [580, 59] width 16 height 16
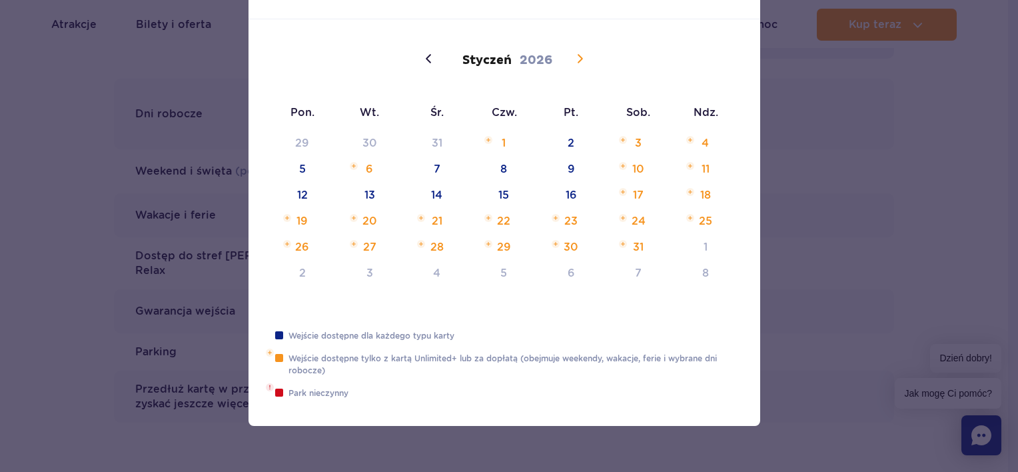
click at [572, 60] on icon at bounding box center [580, 59] width 16 height 16
click at [889, 131] on div at bounding box center [509, 236] width 1018 height 472
type input "2025"
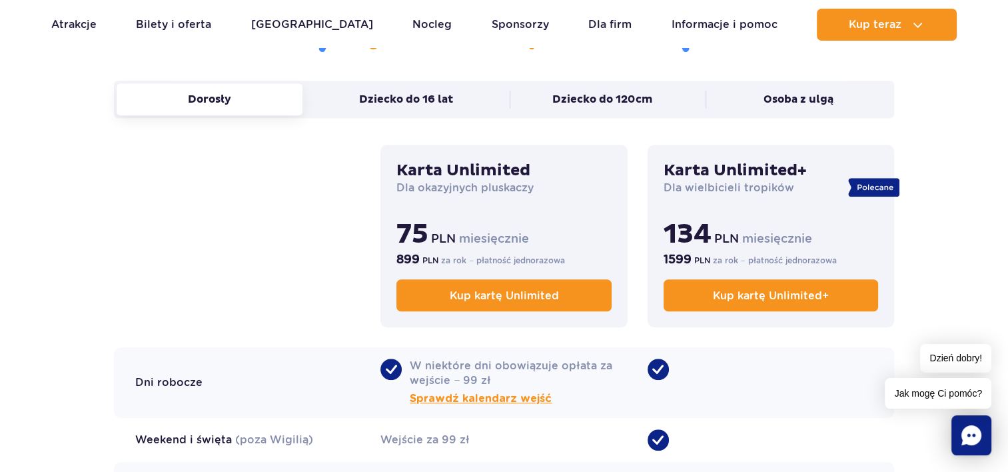
scroll to position [933, 0]
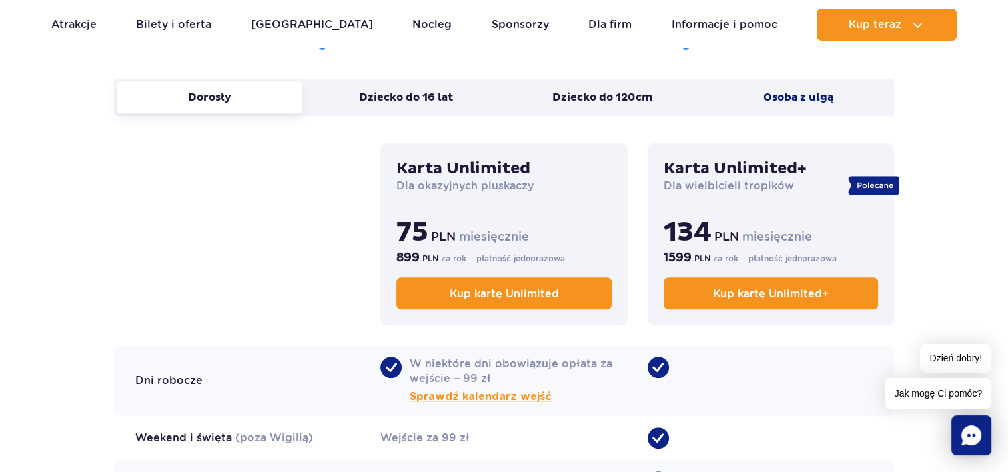
click at [814, 103] on button "Osoba z ulgą" at bounding box center [799, 97] width 186 height 32
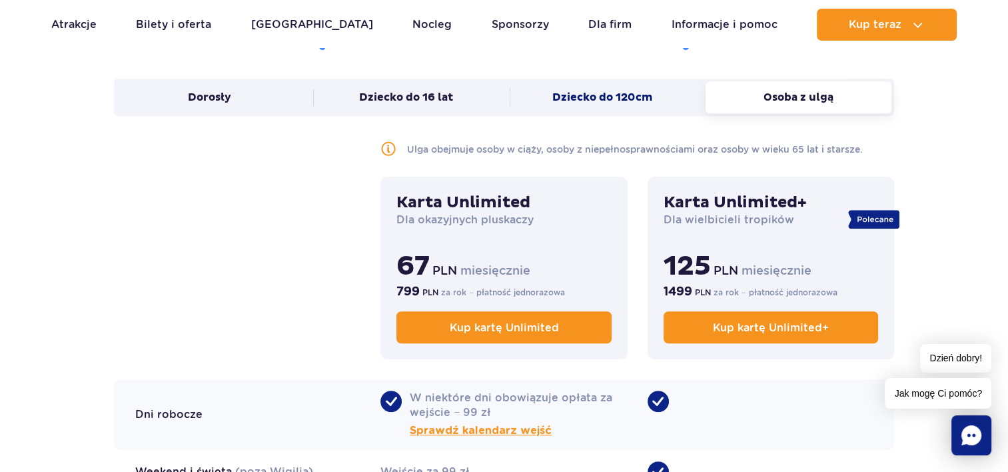
click at [544, 92] on button "Dziecko do 120cm" at bounding box center [603, 97] width 186 height 32
